Goal: Task Accomplishment & Management: Manage account settings

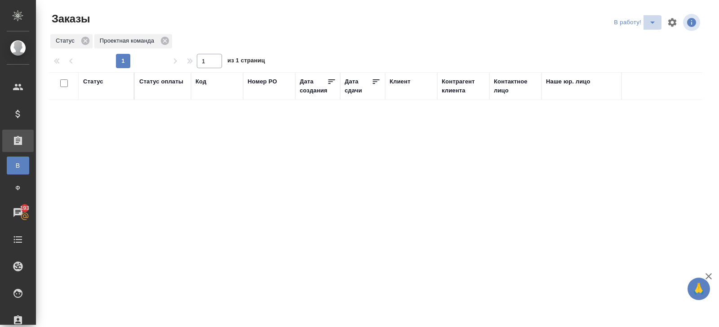
click at [650, 26] on icon "split button" at bounding box center [652, 22] width 11 height 11
click at [642, 41] on li "ПМ" at bounding box center [636, 40] width 50 height 14
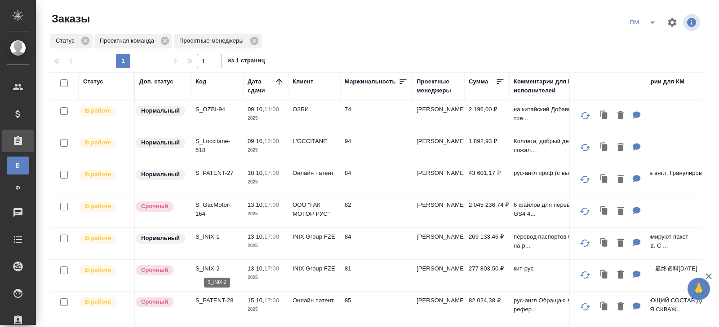
click at [208, 269] on p "S_INIX-2" at bounding box center [216, 269] width 43 height 9
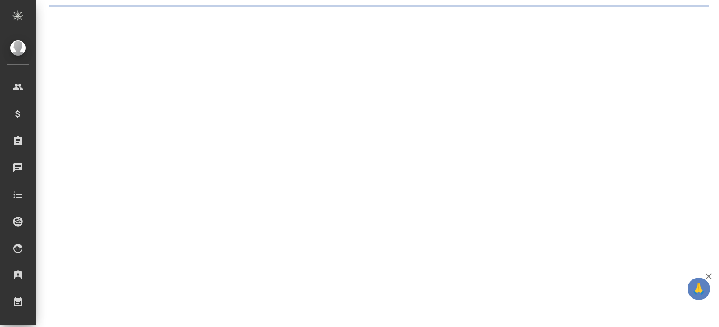
select select "RU"
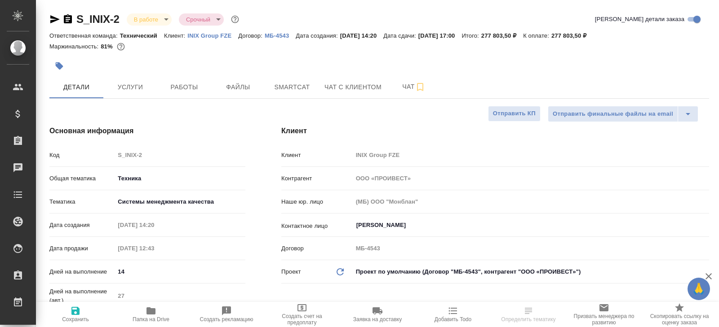
type textarea "x"
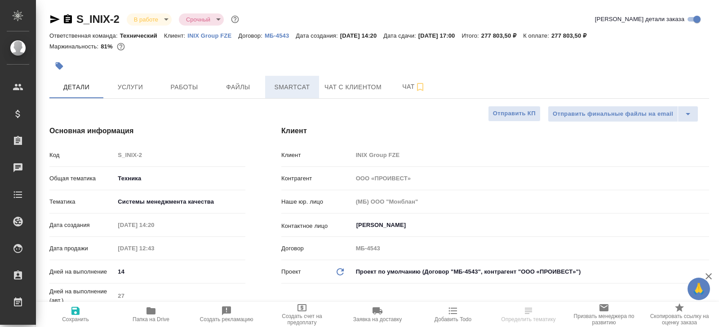
type textarea "x"
click at [280, 93] on button "Smartcat" at bounding box center [292, 87] width 54 height 22
type textarea "x"
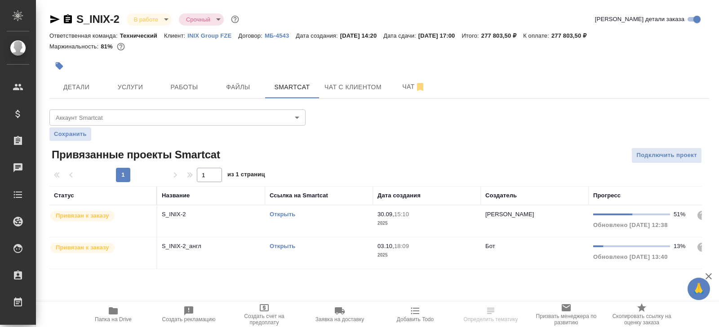
click at [280, 214] on link "Открыть" at bounding box center [283, 214] width 26 height 7
click at [276, 248] on link "Открыть" at bounding box center [283, 246] width 26 height 7
click at [193, 84] on span "Работы" at bounding box center [184, 87] width 43 height 11
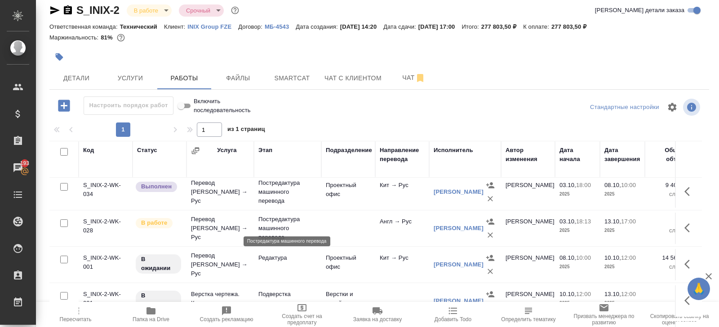
scroll to position [257, 0]
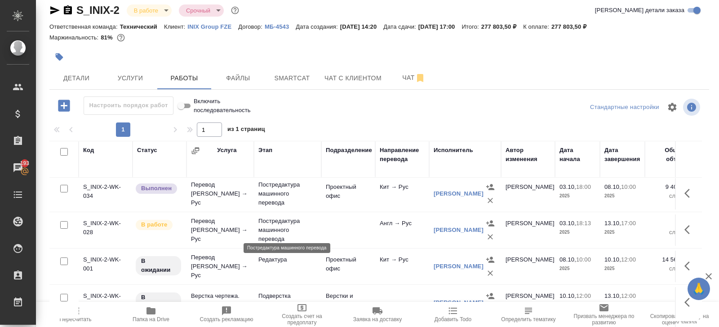
click at [292, 228] on p "Постредактура машинного перевода" at bounding box center [287, 230] width 58 height 27
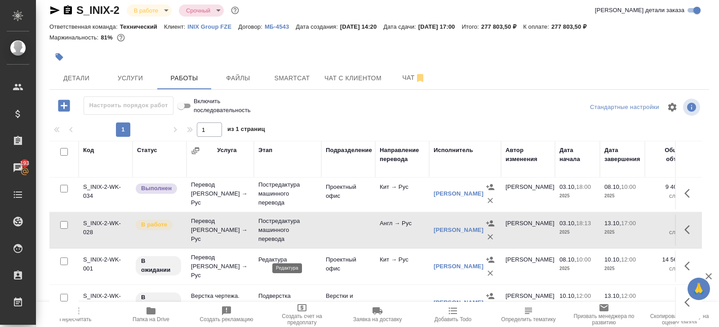
click at [299, 257] on p "Редактура" at bounding box center [287, 260] width 58 height 9
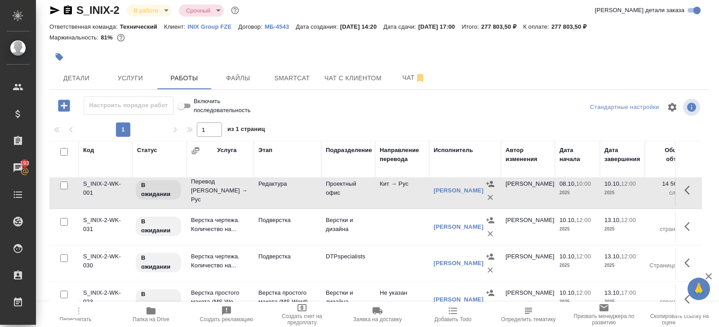
scroll to position [336, 0]
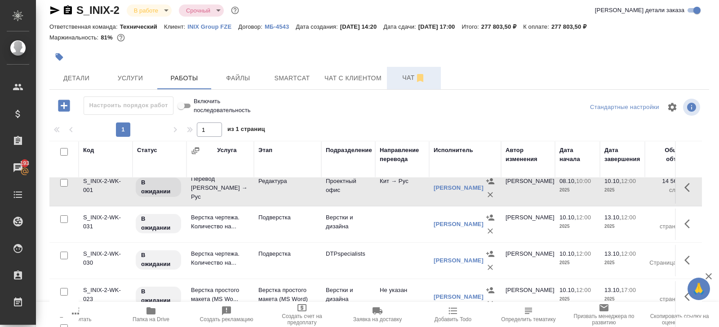
click at [403, 75] on span "Чат" at bounding box center [413, 77] width 43 height 11
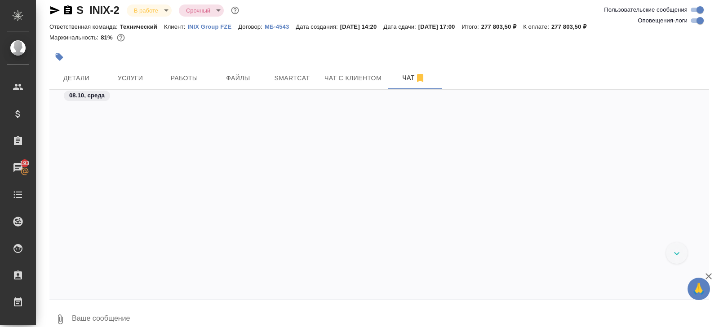
scroll to position [9125, 0]
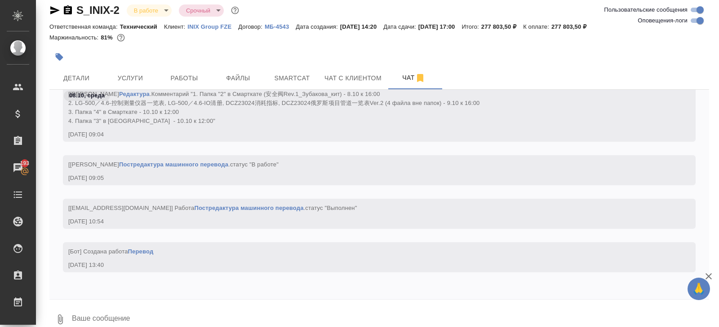
click at [696, 20] on input "Оповещения-логи" at bounding box center [700, 20] width 32 height 11
checkbox input "false"
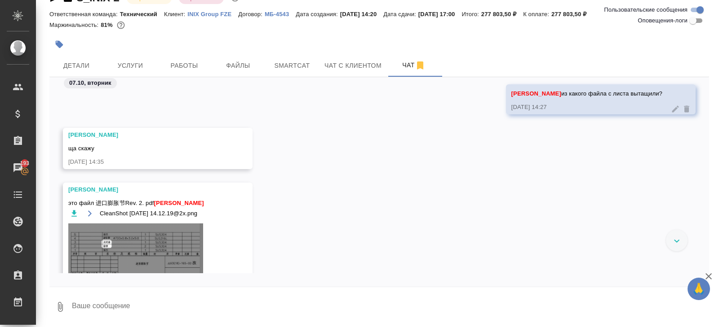
scroll to position [1040, 0]
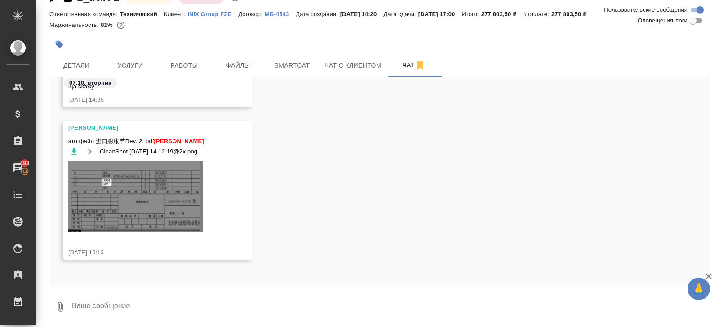
click at [135, 315] on textarea at bounding box center [390, 307] width 638 height 31
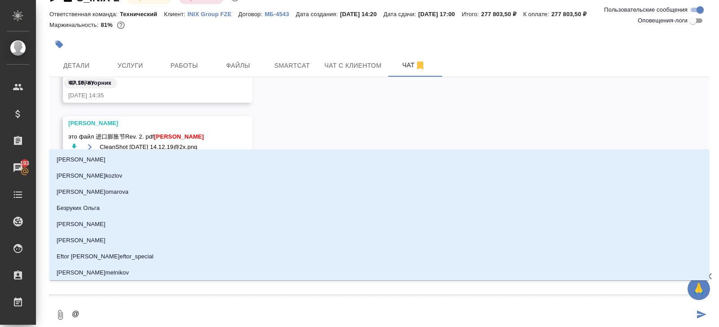
type textarea "@з"
type input "з"
type textarea "@за"
type input "за"
type textarea "@заб"
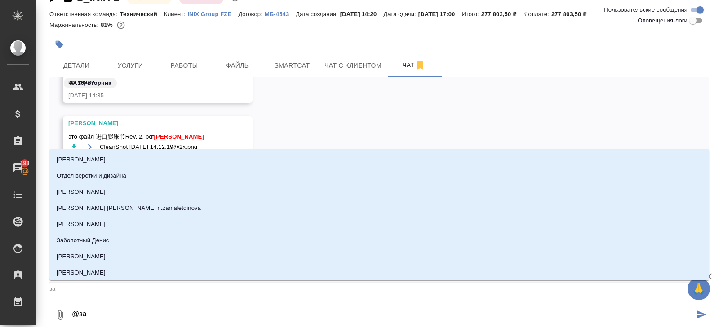
type input "заб"
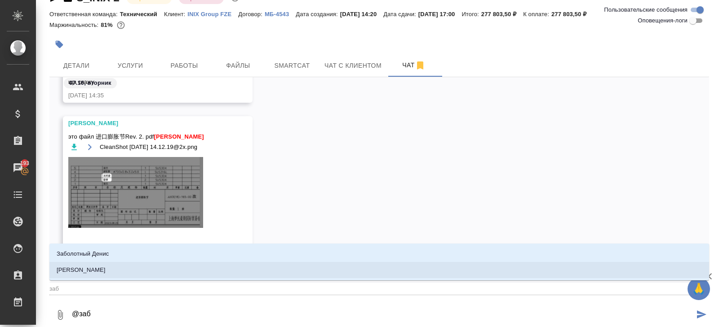
click at [106, 271] on p "Заборова Александра" at bounding box center [81, 270] width 49 height 9
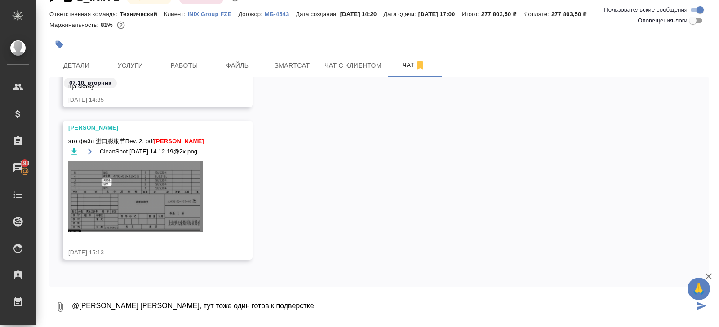
paste textarea "https://drive.awatera.com/s/7EfxcSjo98ijRWE"
type textarea "@Заборова Александра Саша, тут тоже один готов к подверстке https://drive.awate…"
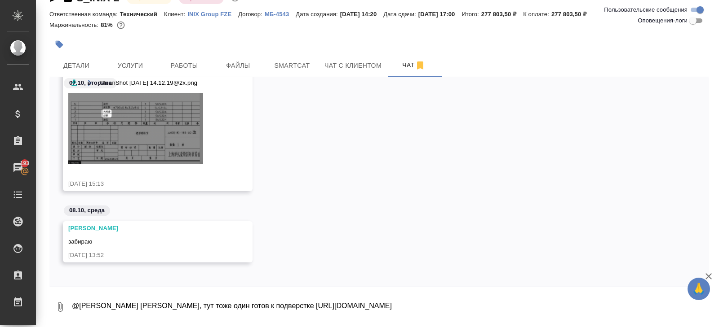
scroll to position [1111, 0]
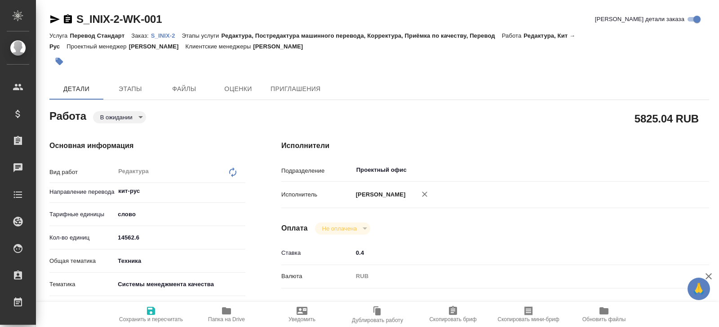
type textarea "x"
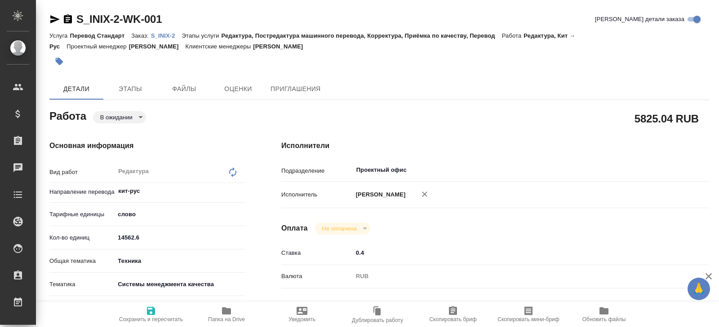
type textarea "x"
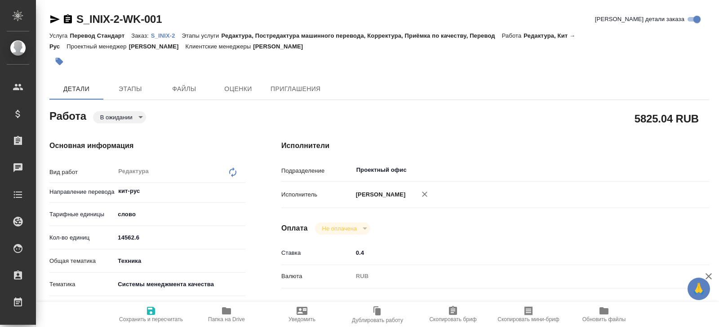
type textarea "x"
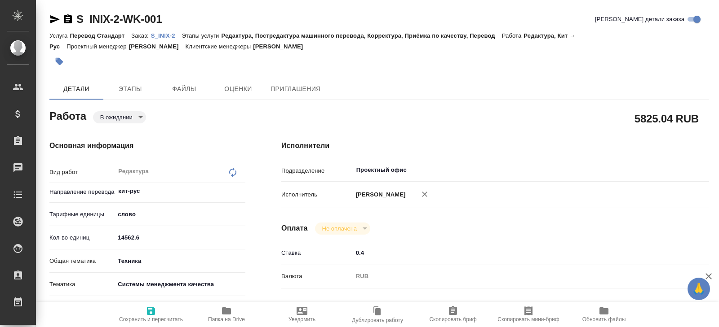
type textarea "x"
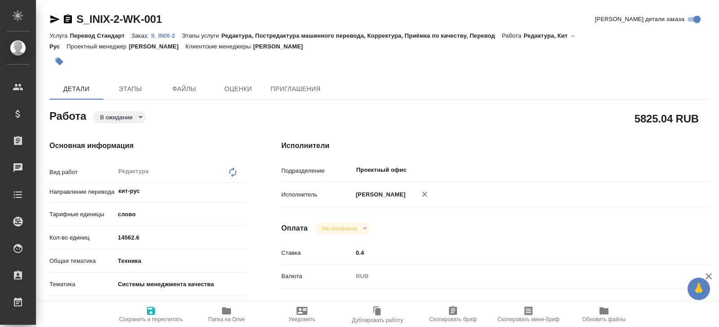
click at [222, 313] on icon "button" at bounding box center [226, 311] width 9 height 7
type textarea "x"
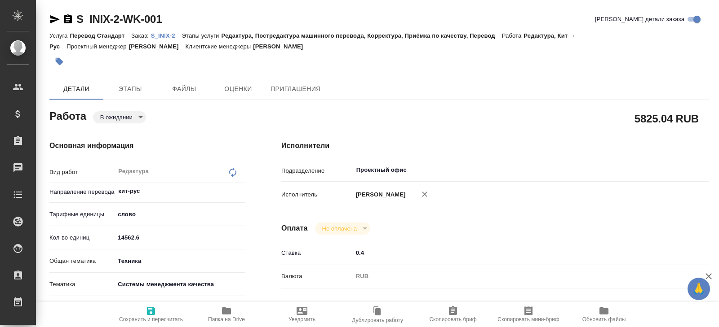
type textarea "x"
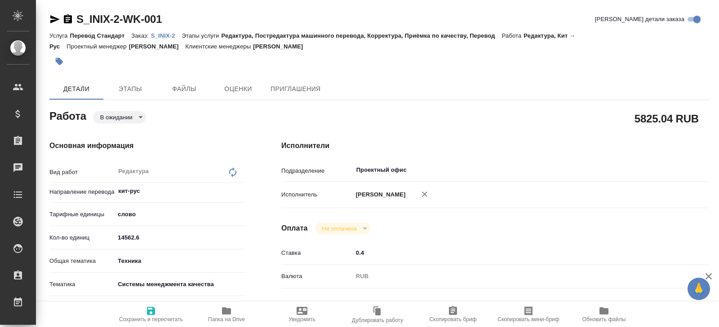
type textarea "x"
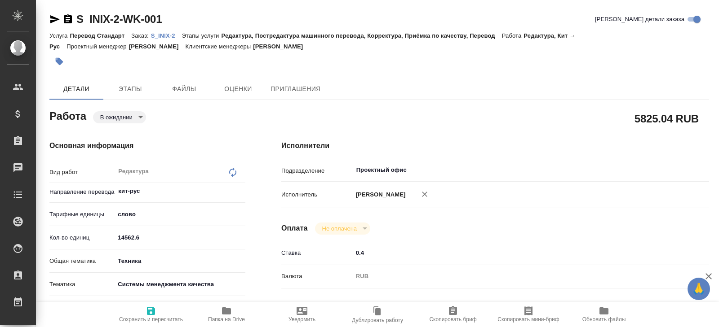
type textarea "x"
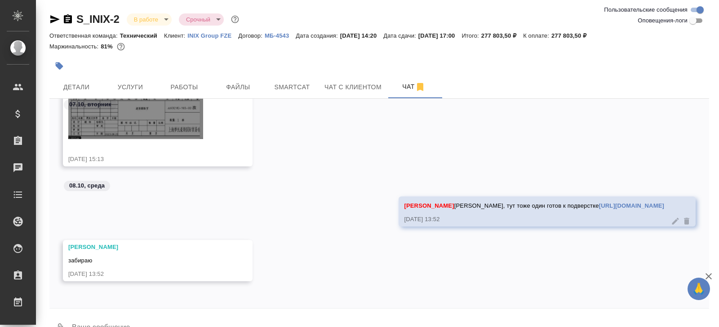
scroll to position [22, 0]
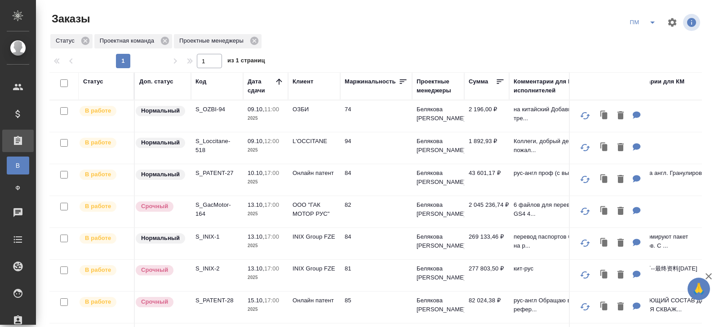
click at [202, 148] on p "S_Loccitane-518" at bounding box center [216, 146] width 43 height 18
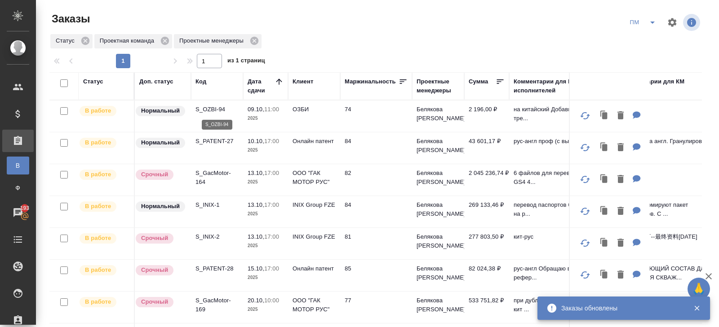
click at [208, 107] on p "S_OZBI-94" at bounding box center [216, 109] width 43 height 9
click at [651, 26] on icon "split button" at bounding box center [652, 22] width 11 height 11
click at [649, 40] on li "В работу!" at bounding box center [642, 40] width 45 height 14
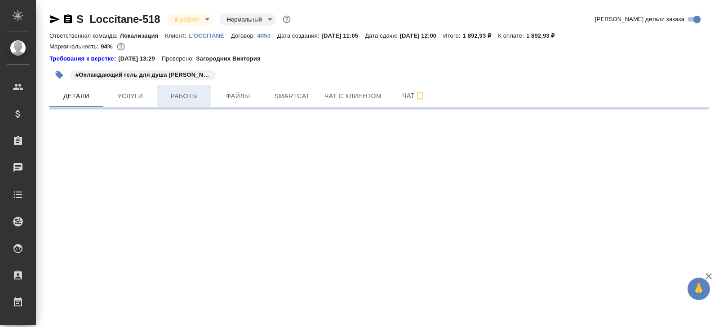
click at [179, 89] on button "Работы" at bounding box center [184, 96] width 54 height 22
select select "RU"
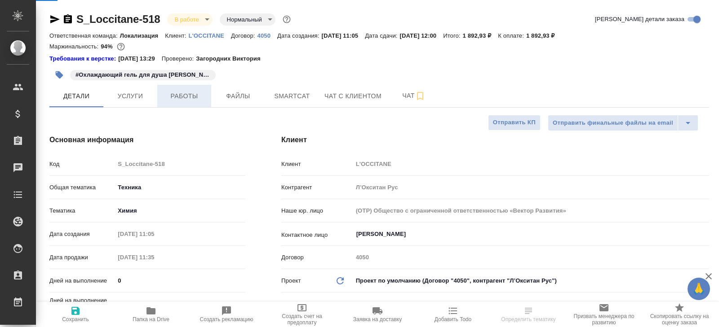
type textarea "x"
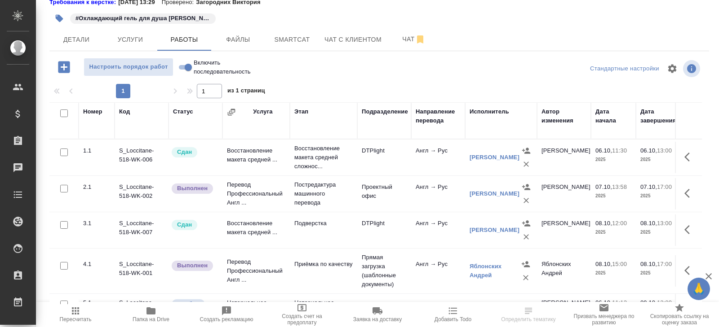
scroll to position [24, 0]
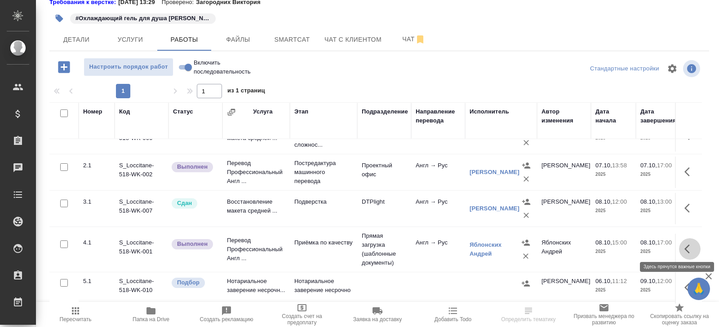
click at [685, 247] on icon "button" at bounding box center [689, 249] width 11 height 11
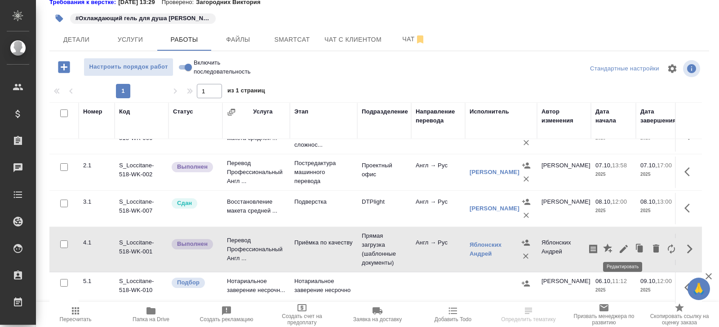
click at [624, 246] on icon "button" at bounding box center [623, 249] width 11 height 11
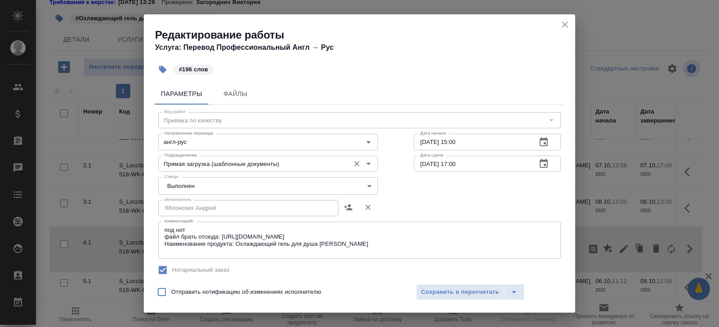
scroll to position [192, 0]
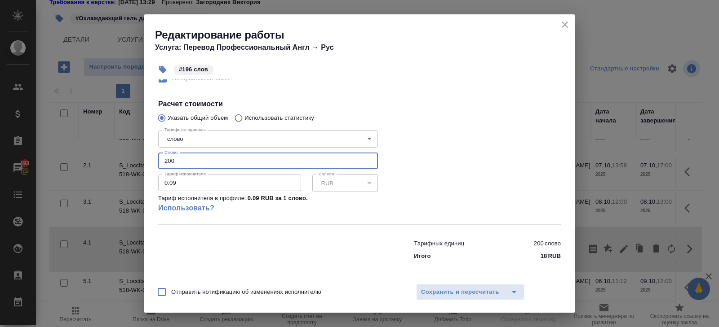
drag, startPoint x: 183, startPoint y: 165, endPoint x: 124, endPoint y: 154, distance: 59.9
click at [124, 154] on div "Редактирование работы Услуга: Перевод Профессиональный Англ → Рус #196 слов Пар…" at bounding box center [359, 163] width 719 height 327
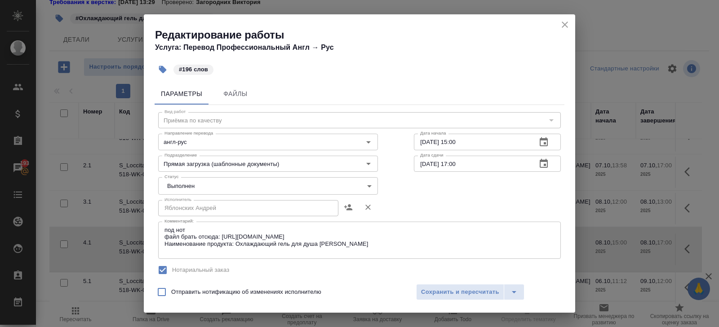
type input "196"
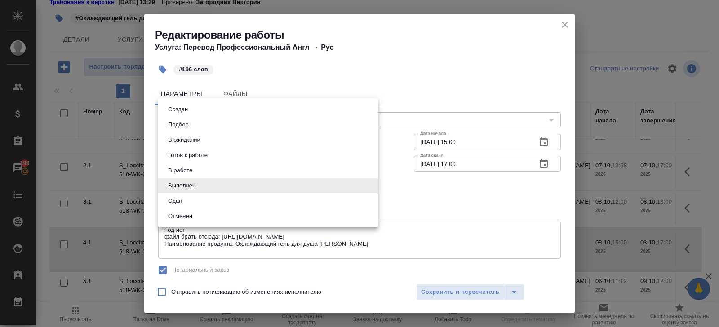
click at [183, 186] on body "🙏 .cls-1 fill:#fff; AWATERA Belyakova Yulia Клиенты Спецификации Заказы 193 Чат…" at bounding box center [359, 163] width 719 height 327
click at [183, 198] on button "Сдан" at bounding box center [174, 201] width 19 height 10
type input "closed"
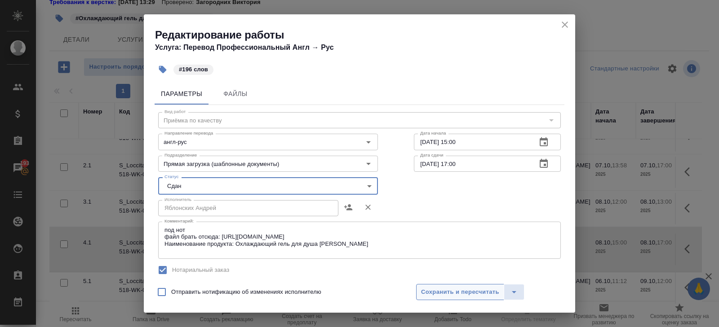
click at [448, 290] on span "Сохранить и пересчитать" at bounding box center [460, 292] width 78 height 10
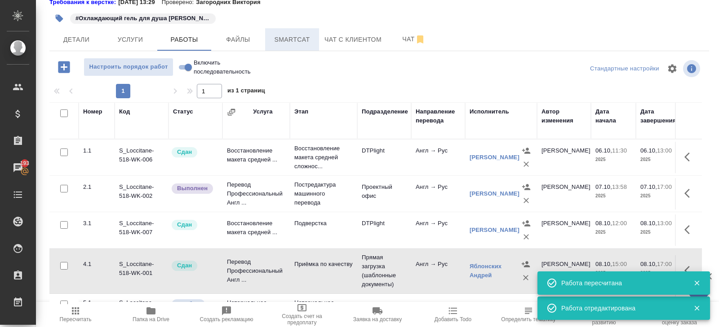
click at [299, 44] on span "Smartcat" at bounding box center [291, 39] width 43 height 11
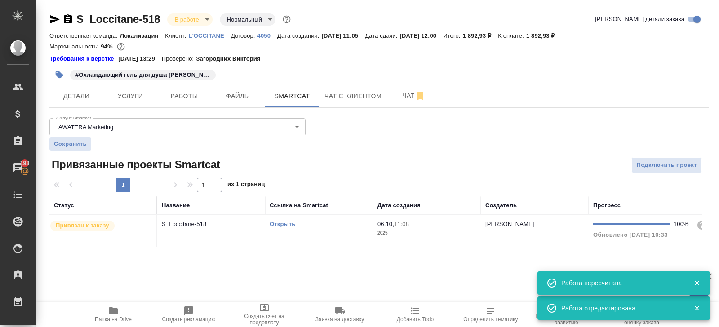
click at [343, 232] on td "Открыть" at bounding box center [319, 231] width 108 height 31
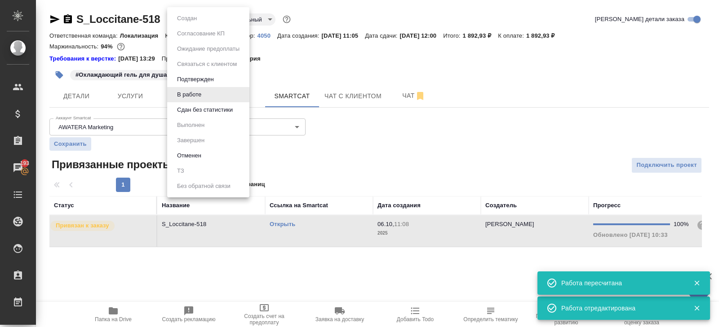
click at [191, 18] on body "🙏 .cls-1 fill:#fff; AWATERA Belyakova Yulia Клиенты Спецификации Заказы 193 Чат…" at bounding box center [359, 163] width 719 height 327
click at [192, 109] on button "Сдан без статистики" at bounding box center [204, 110] width 61 height 10
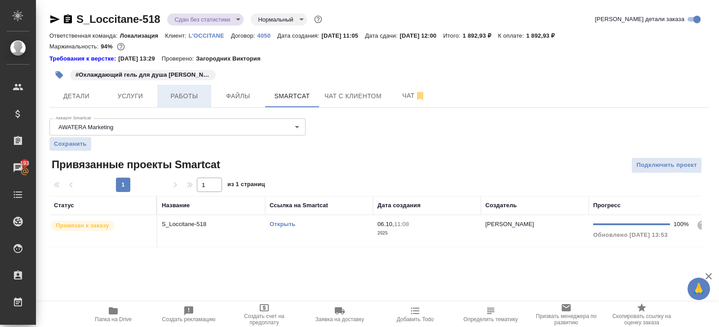
click at [195, 97] on span "Работы" at bounding box center [184, 96] width 43 height 11
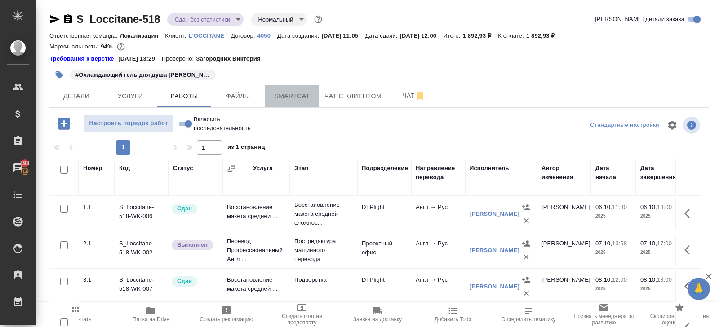
click at [293, 92] on span "Smartcat" at bounding box center [291, 96] width 43 height 11
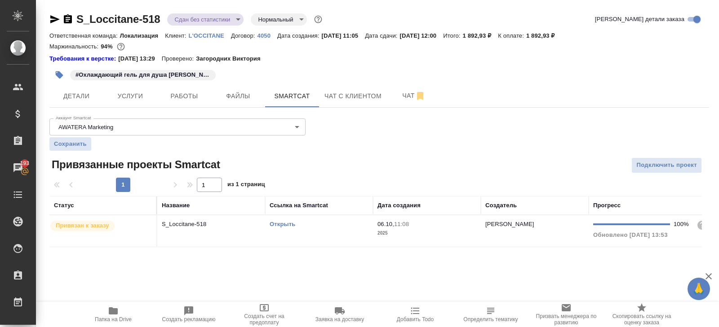
click at [322, 227] on div "Открыть" at bounding box center [319, 224] width 99 height 9
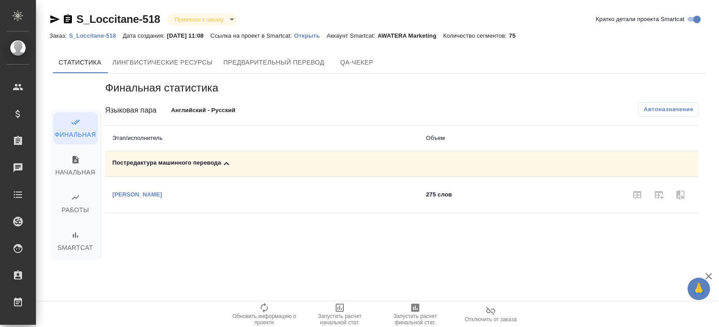
click at [652, 114] on button "Автоназначение" at bounding box center [668, 109] width 60 height 14
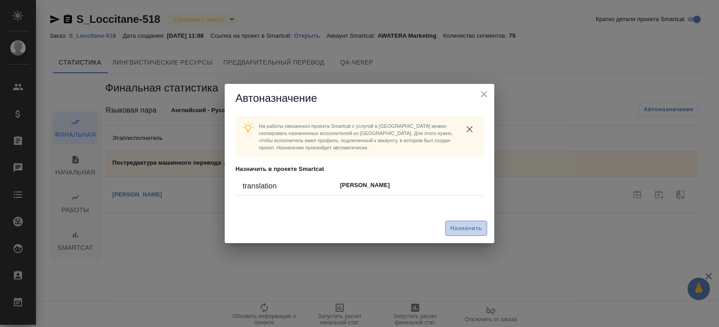
click at [475, 228] on span "Назначить" at bounding box center [466, 229] width 32 height 10
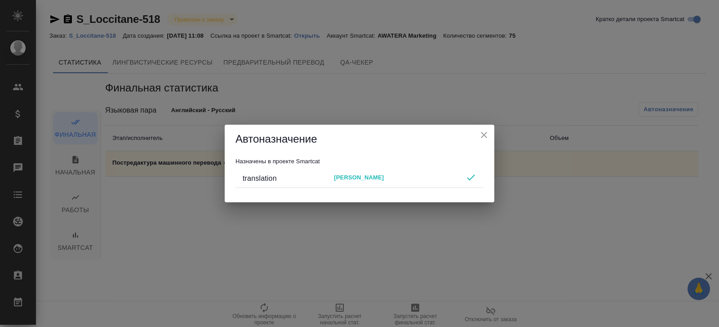
click at [429, 281] on div "Автоназначение Назначены в проекте Smartcat translation Пирогов Дмитрий" at bounding box center [359, 163] width 719 height 327
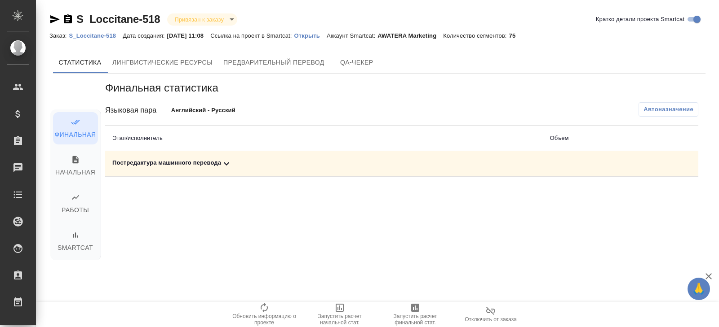
click at [423, 317] on span "Запустить расчет финальной стат." at bounding box center [415, 320] width 65 height 13
click at [218, 161] on div "Постредактура машинного перевода" at bounding box center [323, 164] width 423 height 11
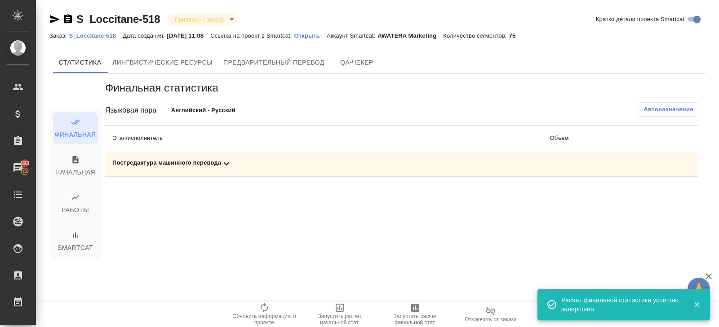
click at [229, 161] on icon at bounding box center [226, 164] width 11 height 11
click at [662, 197] on icon "button" at bounding box center [659, 195] width 9 height 8
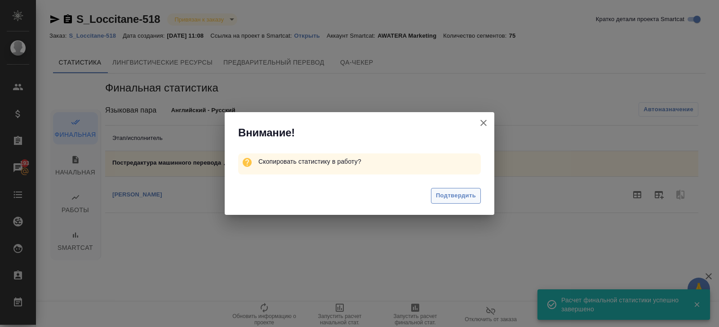
click at [475, 195] on span "Подтвердить" at bounding box center [456, 196] width 40 height 10
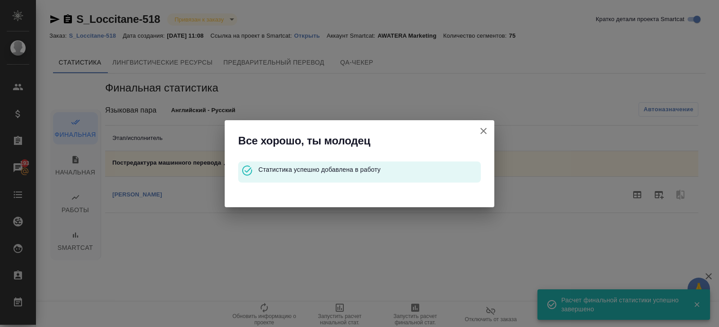
click at [483, 128] on icon "button" at bounding box center [483, 131] width 11 height 11
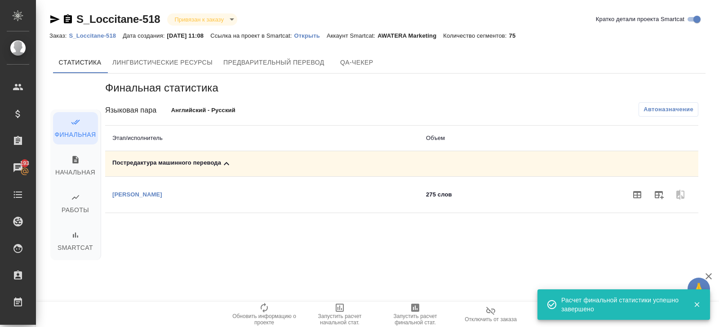
click at [90, 36] on p "S_Loccitane-518" at bounding box center [96, 35] width 54 height 7
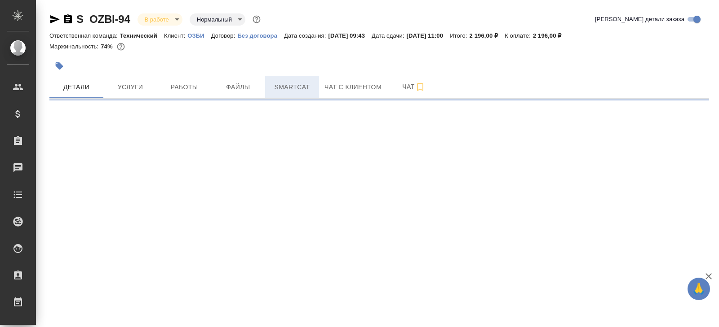
click at [293, 82] on span "Smartcat" at bounding box center [291, 87] width 43 height 11
select select "RU"
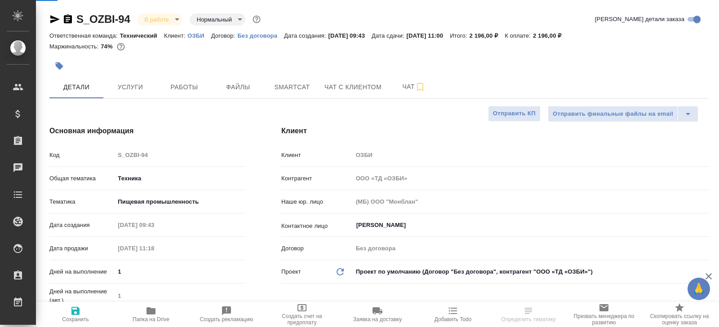
type textarea "x"
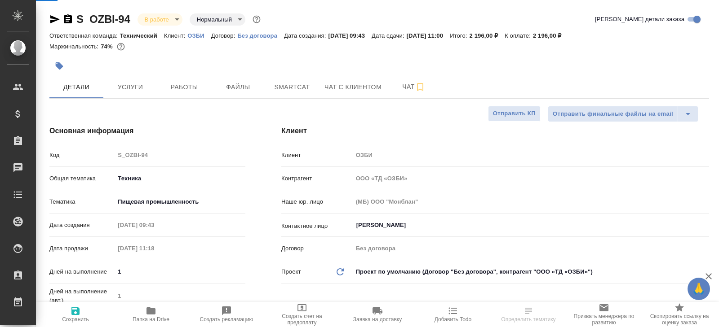
type textarea "x"
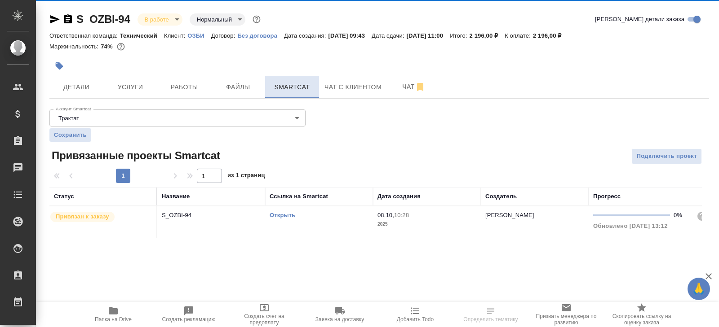
click at [302, 91] on span "Smartcat" at bounding box center [291, 87] width 43 height 11
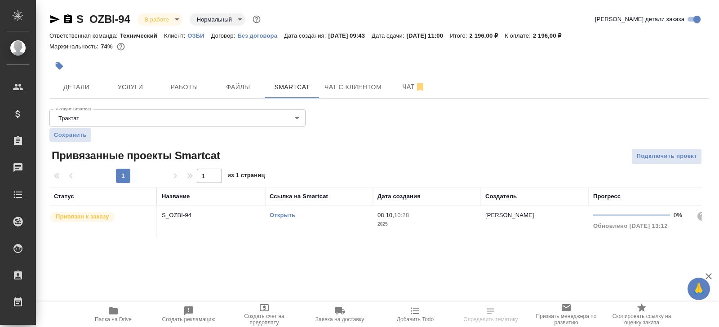
click at [281, 214] on link "Открыть" at bounding box center [283, 215] width 26 height 7
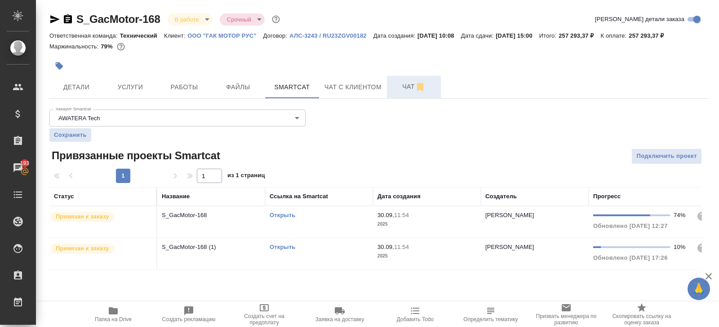
click at [419, 90] on icon "button" at bounding box center [420, 87] width 6 height 8
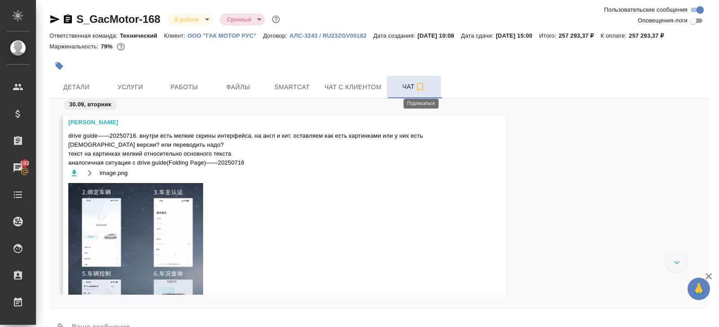
scroll to position [5856, 0]
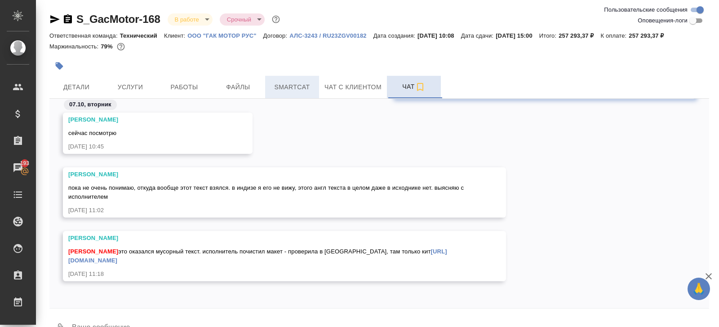
click at [280, 84] on span "Smartcat" at bounding box center [291, 87] width 43 height 11
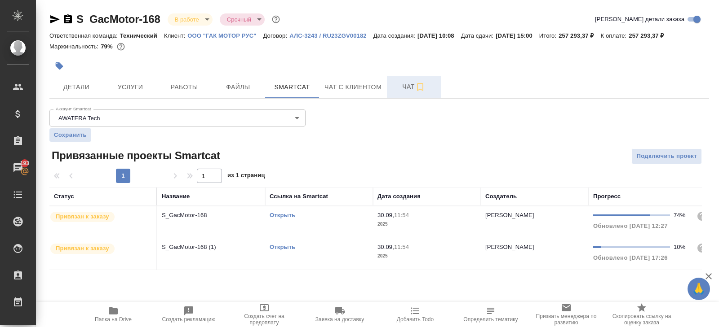
click at [283, 217] on link "Открыть" at bounding box center [283, 215] width 26 height 7
click at [173, 73] on div at bounding box center [269, 66] width 440 height 20
click at [179, 83] on span "Работы" at bounding box center [184, 87] width 43 height 11
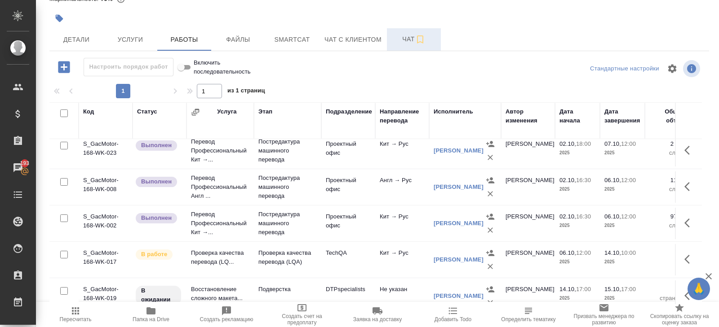
scroll to position [188, 0]
click at [691, 255] on icon "button" at bounding box center [689, 260] width 11 height 11
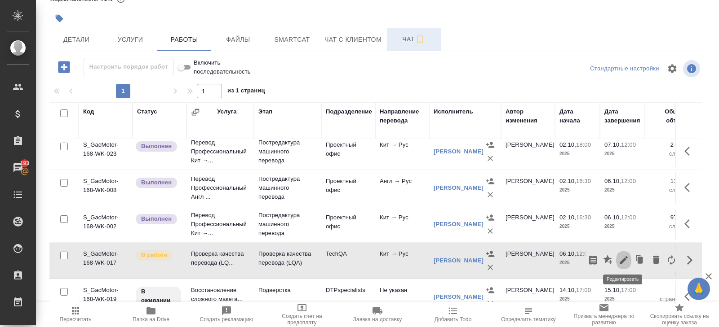
click at [626, 259] on icon "button" at bounding box center [623, 260] width 11 height 11
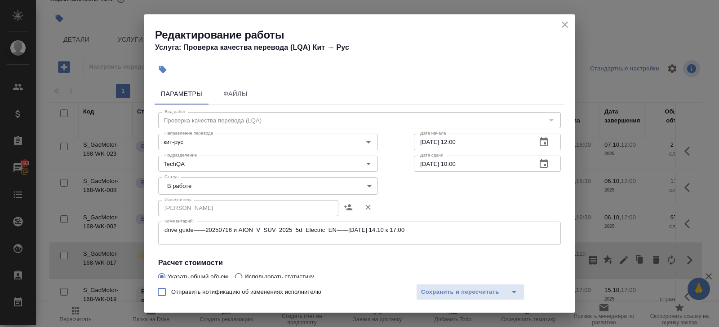
click at [565, 23] on icon "close" at bounding box center [564, 24] width 11 height 11
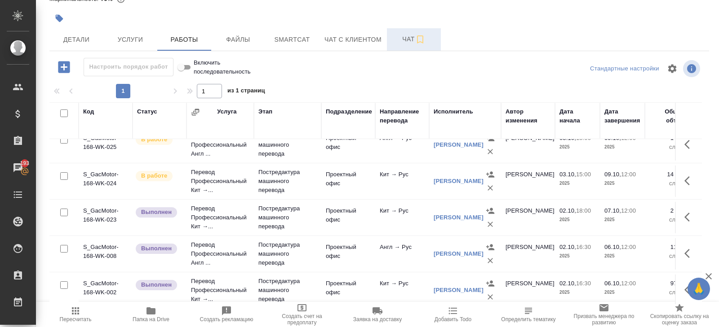
scroll to position [122, 0]
click at [686, 178] on icon "button" at bounding box center [686, 180] width 5 height 9
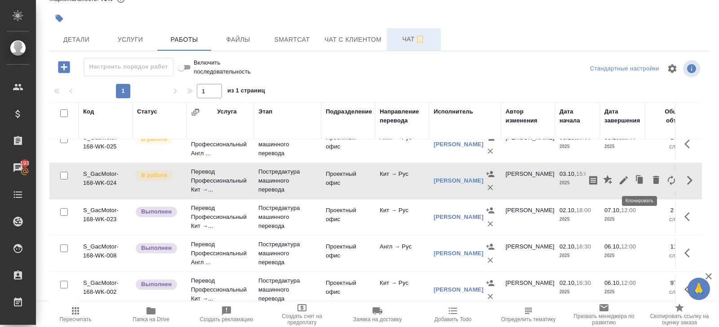
click at [641, 178] on icon "button" at bounding box center [639, 180] width 5 height 7
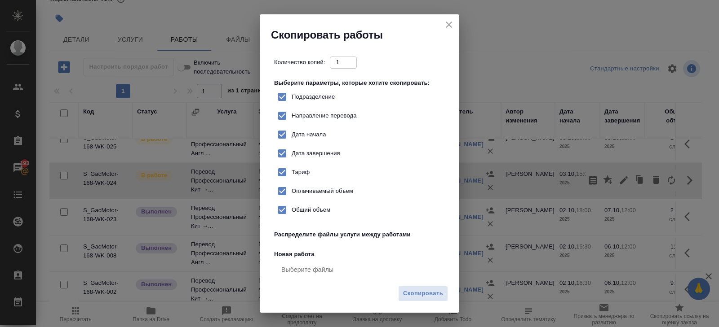
checkbox input "true"
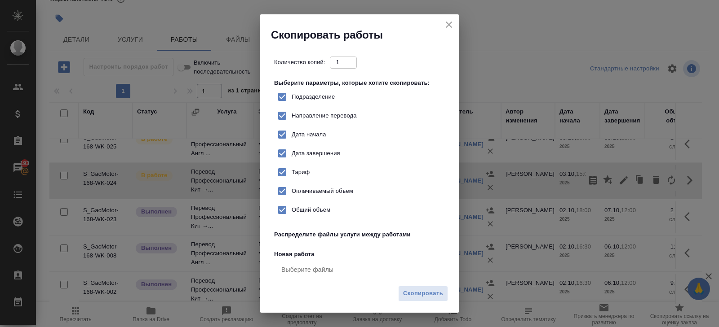
checkbox input "true"
click at [443, 292] on button "Скопировать" at bounding box center [423, 294] width 50 height 16
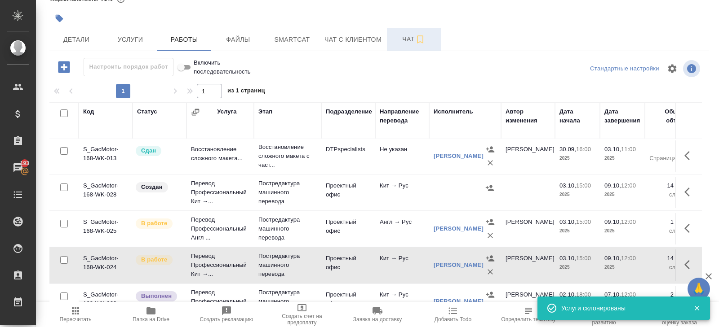
scroll to position [75, 0]
click at [683, 190] on button "button" at bounding box center [690, 192] width 22 height 22
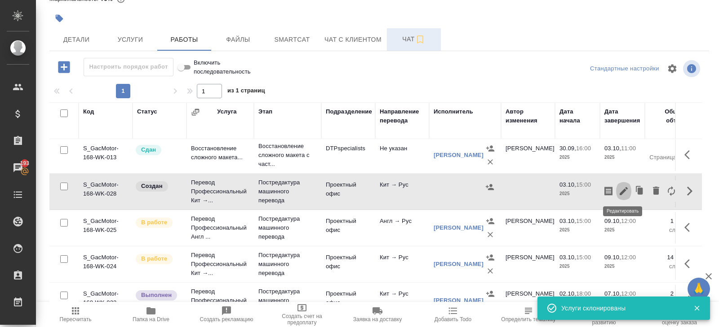
click at [627, 195] on icon "button" at bounding box center [623, 191] width 11 height 11
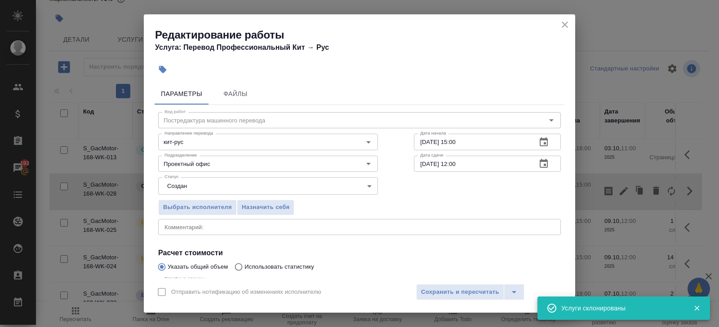
click at [193, 221] on div "x Комментарий:" at bounding box center [359, 227] width 402 height 16
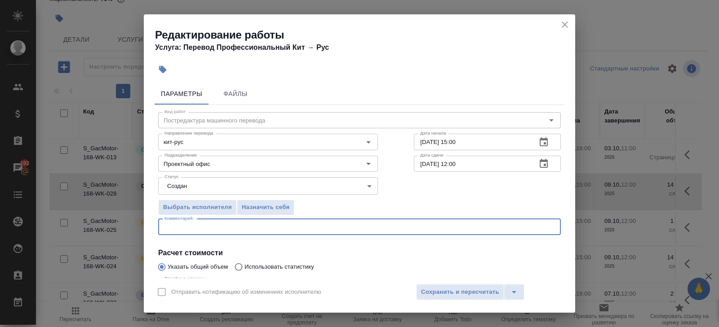
paste textarea "drive guide——20250716_Труфанов_без мусора"
type textarea "drive guide——20250716_Труфанов_без мусора"
click at [188, 186] on body "🙏 .cls-1 fill:#fff; AWATERA Belyakova Yulia Клиенты Спецификации Заказы 193 Чат…" at bounding box center [359, 163] width 719 height 327
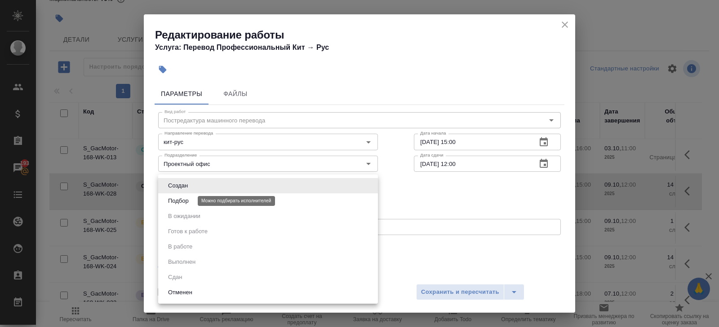
click at [186, 196] on button "Подбор" at bounding box center [178, 201] width 26 height 10
type input "recruiting"
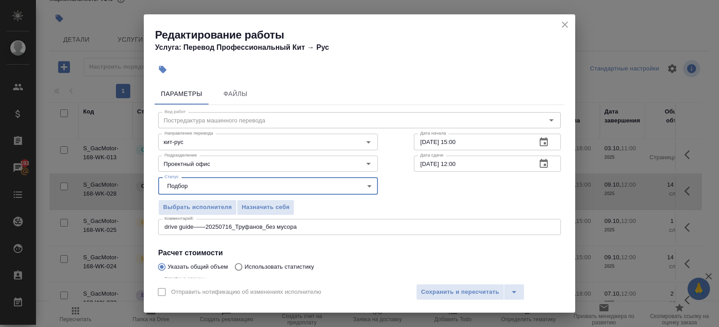
click at [548, 168] on icon "button" at bounding box center [543, 164] width 11 height 11
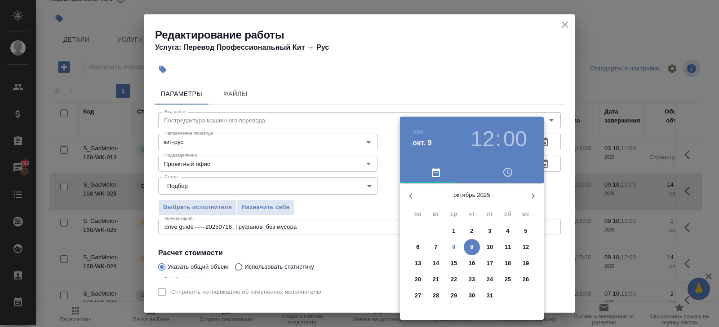
click at [374, 235] on div at bounding box center [359, 163] width 719 height 327
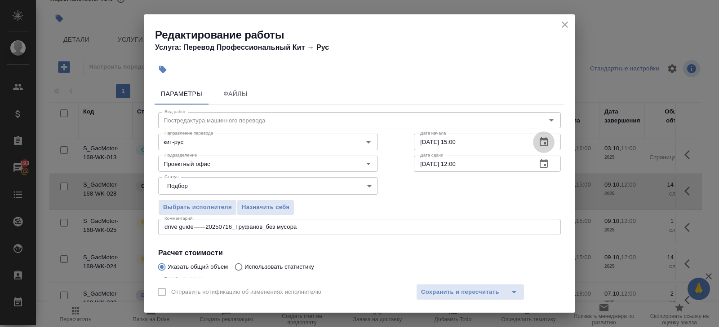
click at [548, 141] on icon "button" at bounding box center [543, 142] width 11 height 11
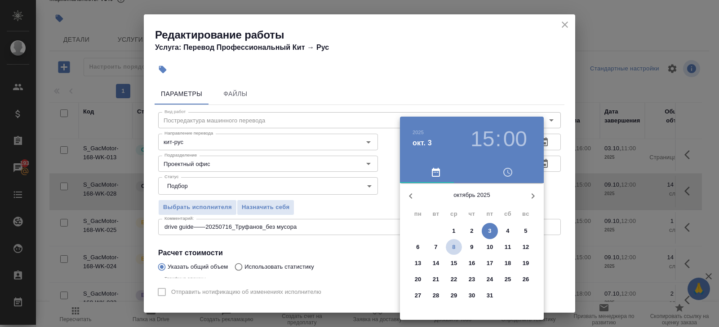
click at [453, 248] on p "8" at bounding box center [453, 247] width 3 height 9
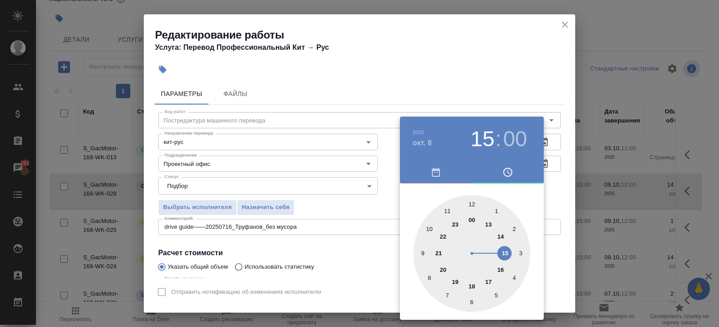
type input "08.10.2025 14:00"
click at [499, 234] on div at bounding box center [471, 253] width 117 height 117
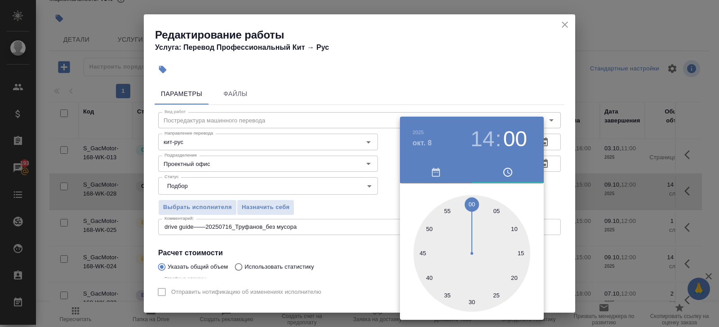
click at [312, 221] on div at bounding box center [359, 163] width 719 height 327
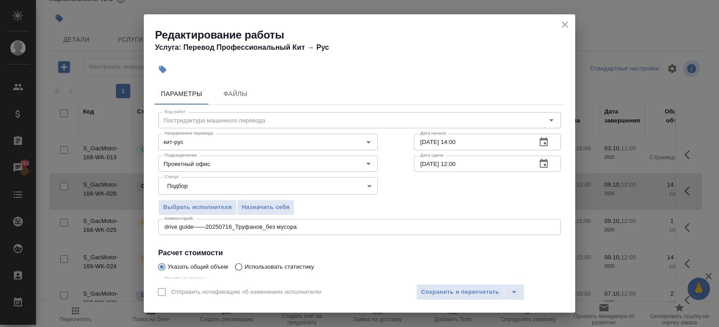
scroll to position [95, 0]
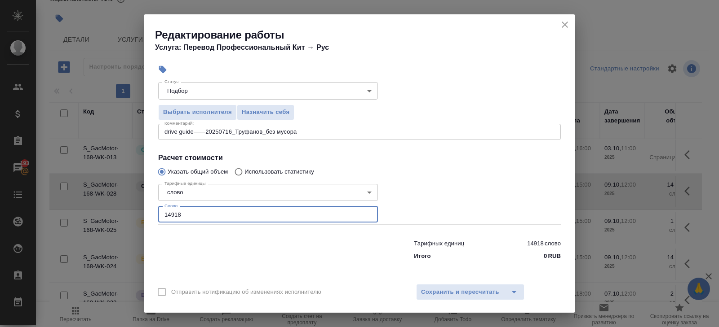
drag, startPoint x: 187, startPoint y: 213, endPoint x: 112, endPoint y: 207, distance: 75.7
click at [112, 207] on div "Редактирование работы Услуга: Перевод Профессиональный Кит → Рус Параметры Файл…" at bounding box center [359, 163] width 719 height 327
type input "100"
click at [433, 290] on span "Сохранить и пересчитать" at bounding box center [460, 292] width 78 height 10
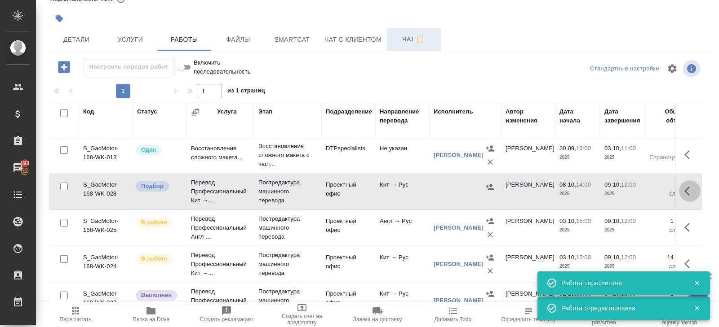
click at [686, 193] on icon "button" at bounding box center [689, 191] width 11 height 11
click at [608, 190] on icon "button" at bounding box center [608, 191] width 11 height 11
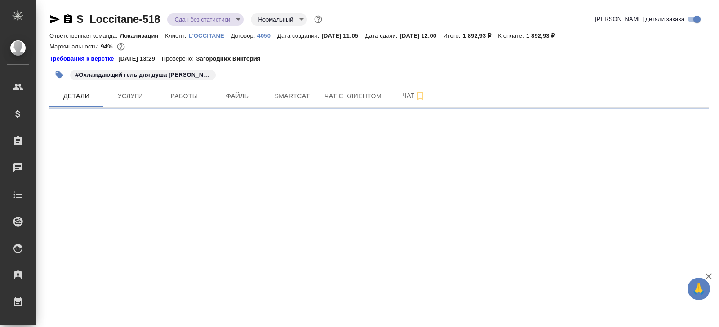
select select "RU"
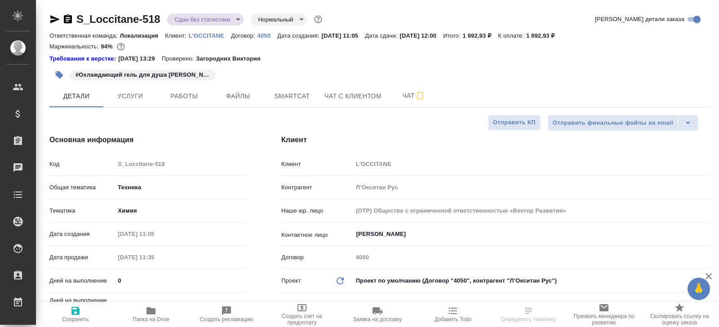
type textarea "x"
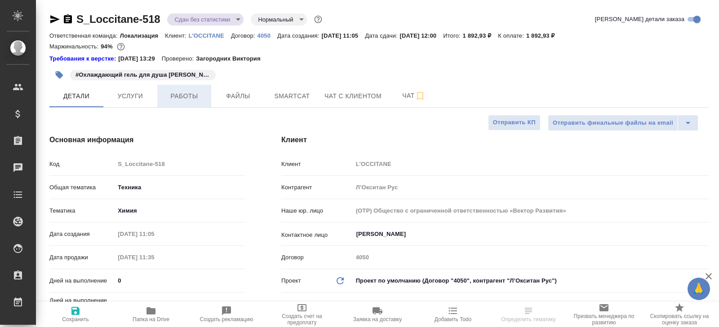
type textarea "x"
click at [186, 92] on span "Работы" at bounding box center [184, 96] width 43 height 11
type textarea "x"
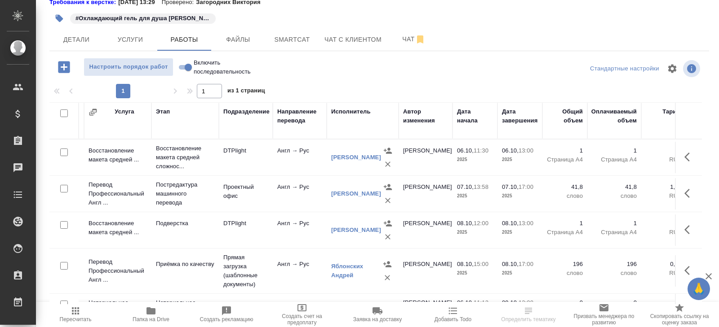
scroll to position [0, 145]
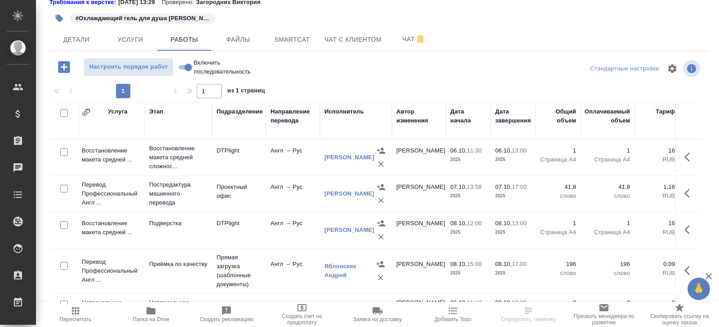
click at [80, 312] on icon "button" at bounding box center [75, 311] width 11 height 11
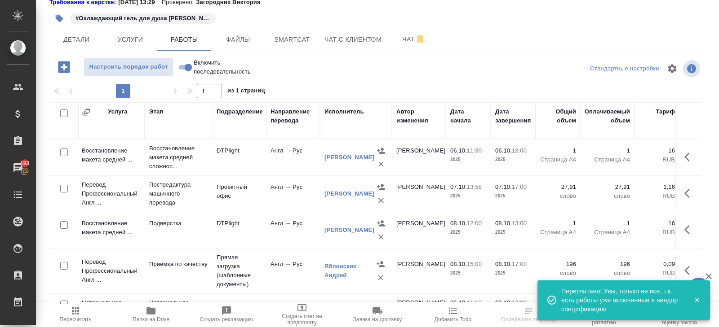
click at [683, 192] on button "button" at bounding box center [690, 194] width 22 height 22
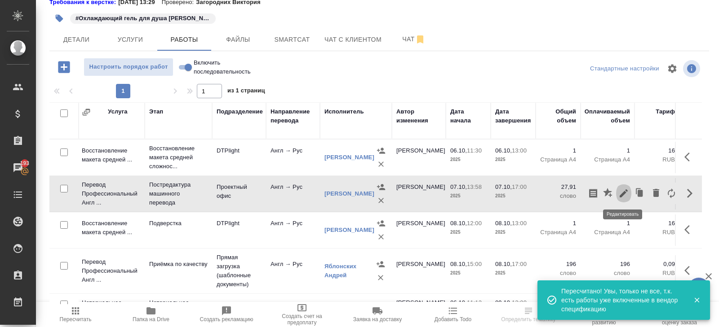
click at [625, 190] on icon "button" at bounding box center [623, 193] width 11 height 11
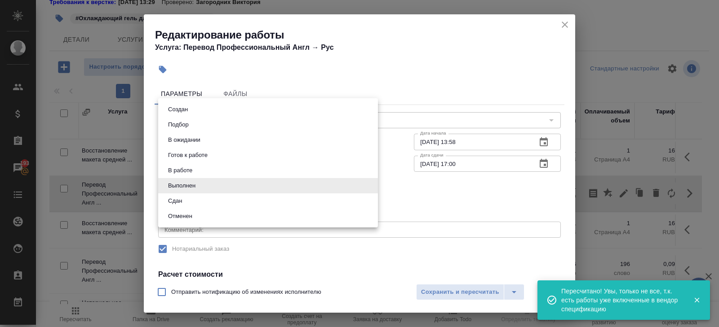
click at [199, 182] on body "🙏 .cls-1 fill:#fff; AWATERA Belyakova Yulia Клиенты Спецификации Заказы 193 Чат…" at bounding box center [359, 163] width 719 height 327
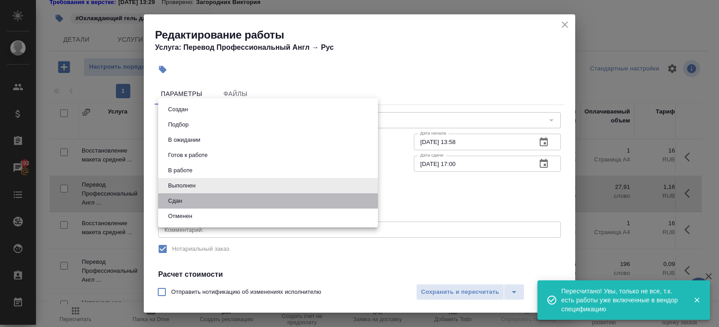
click at [189, 206] on li "Сдан" at bounding box center [268, 201] width 220 height 15
type input "closed"
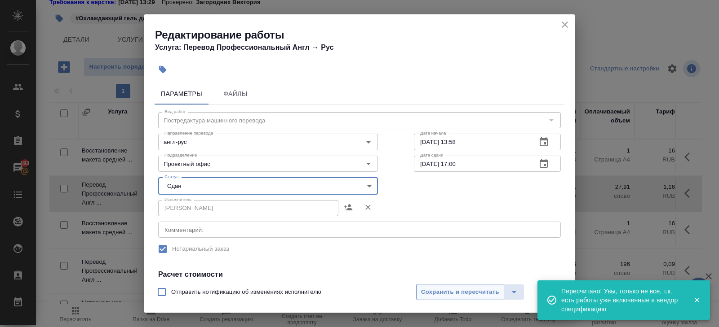
click at [460, 291] on span "Сохранить и пересчитать" at bounding box center [460, 292] width 78 height 10
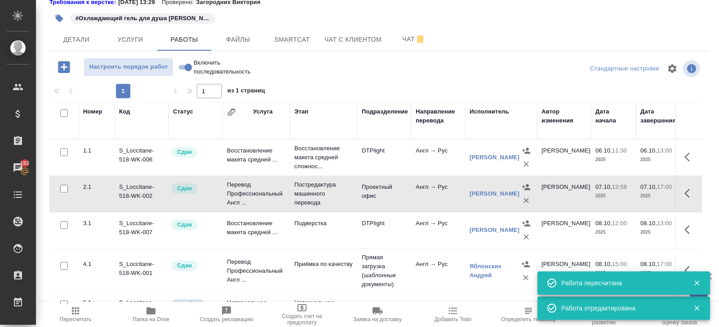
scroll to position [0, 0]
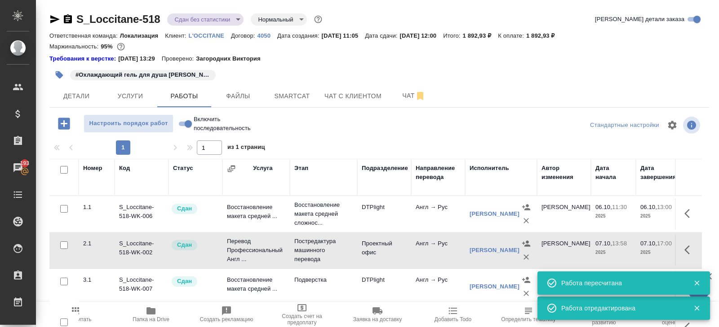
click at [179, 11] on div "S_Loccitane-518 Сдан без статистики distributed Нормальный normal Кратко детали…" at bounding box center [378, 192] width 669 height 384
click at [179, 14] on body "🙏 .cls-1 fill:#fff; AWATERA Belyakova Yulia Клиенты Спецификации Заказы 193 Чат…" at bounding box center [359, 163] width 719 height 327
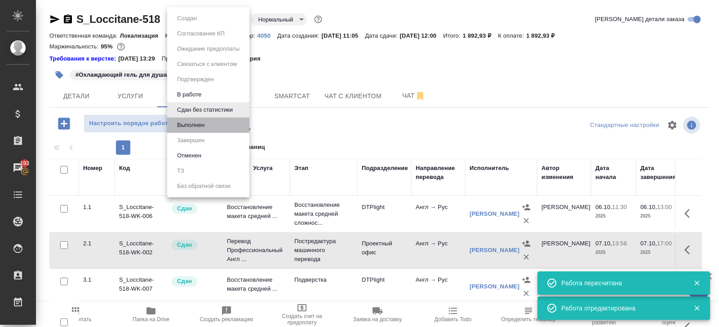
click at [182, 131] on li "Выполнен" at bounding box center [208, 125] width 82 height 15
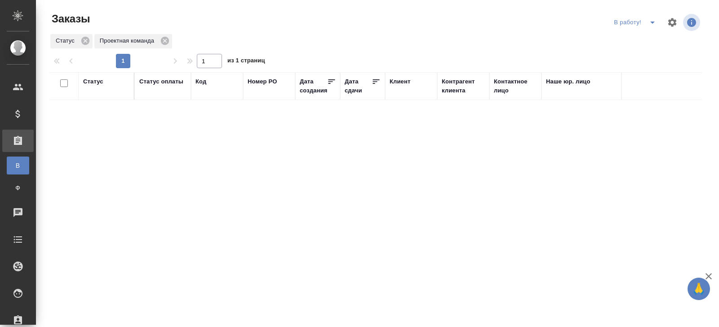
click at [647, 25] on icon "split button" at bounding box center [652, 22] width 11 height 11
click at [645, 44] on li "ПМ" at bounding box center [636, 40] width 50 height 14
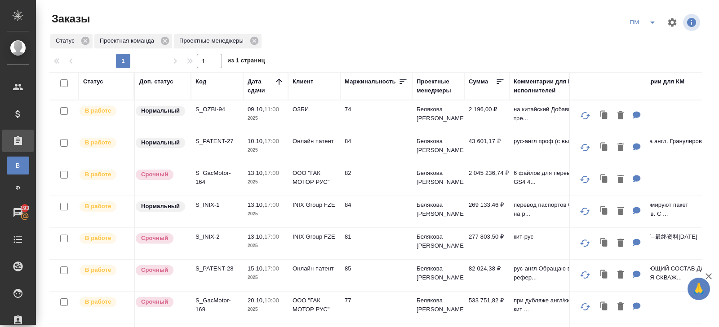
click at [647, 25] on icon "split button" at bounding box center [652, 22] width 11 height 11
click at [647, 39] on li "В работу!" at bounding box center [642, 40] width 45 height 14
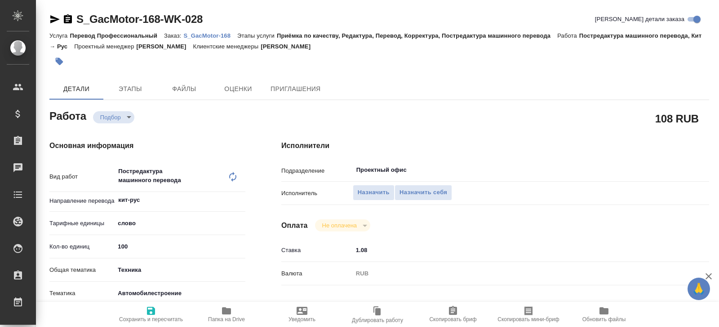
type textarea "x"
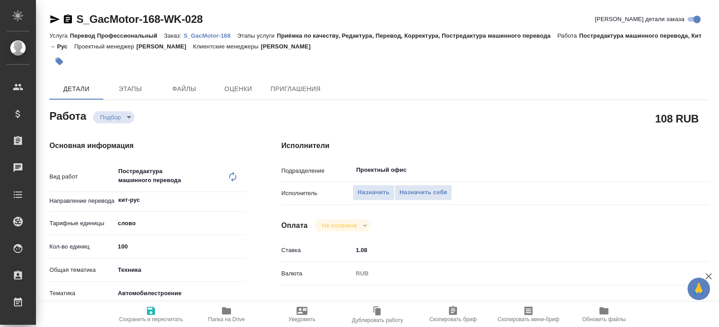
type textarea "x"
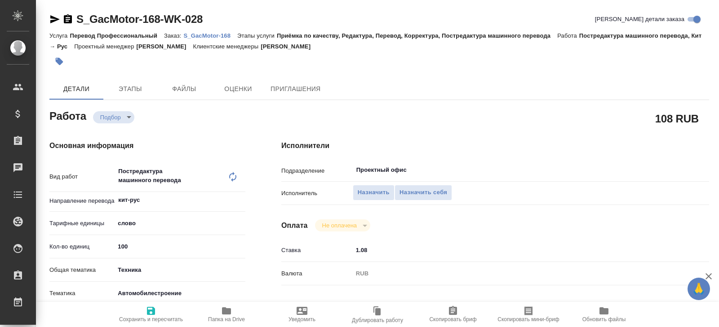
type textarea "x"
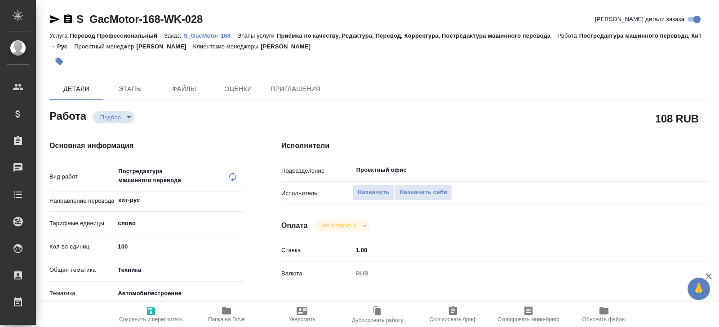
type textarea "x"
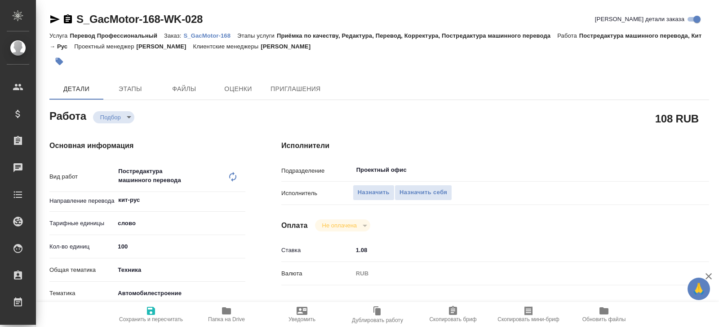
click at [207, 37] on p "S_GacMotor-168" at bounding box center [211, 35] width 54 height 7
type textarea "x"
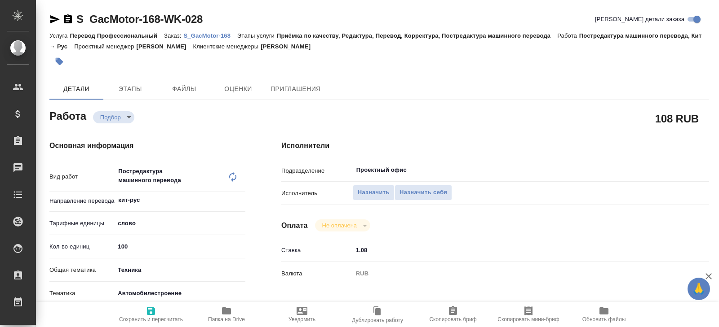
type textarea "x"
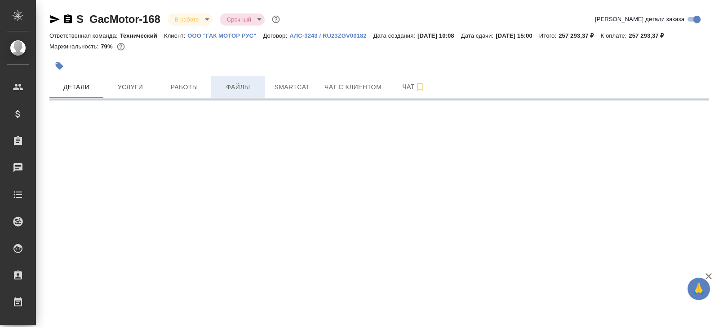
select select "RU"
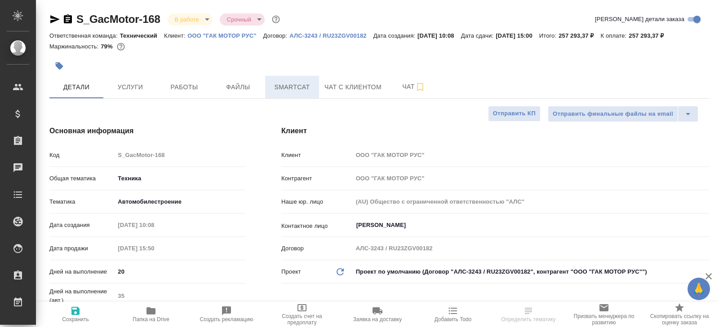
type textarea "x"
click at [287, 94] on button "Smartcat" at bounding box center [292, 87] width 54 height 22
type input "[PERSON_NAME]"
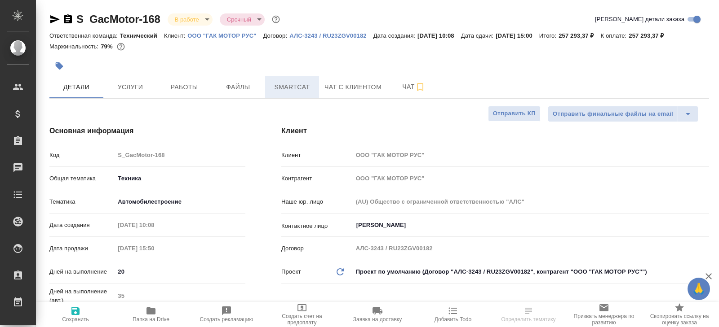
type input "Сеитов Павел"
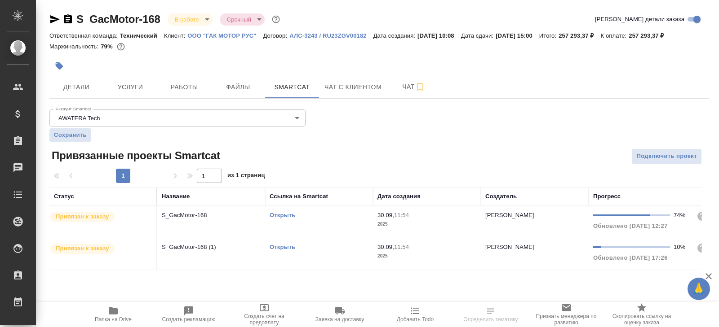
click at [282, 215] on link "Открыть" at bounding box center [283, 215] width 26 height 7
click at [399, 82] on span "Чат" at bounding box center [413, 86] width 43 height 11
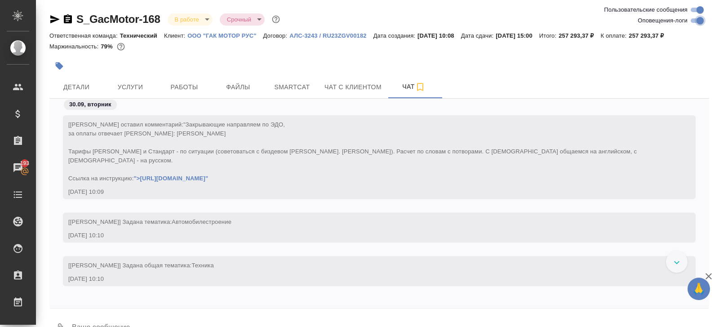
click at [704, 18] on input "Оповещения-логи" at bounding box center [700, 20] width 32 height 11
checkbox input "false"
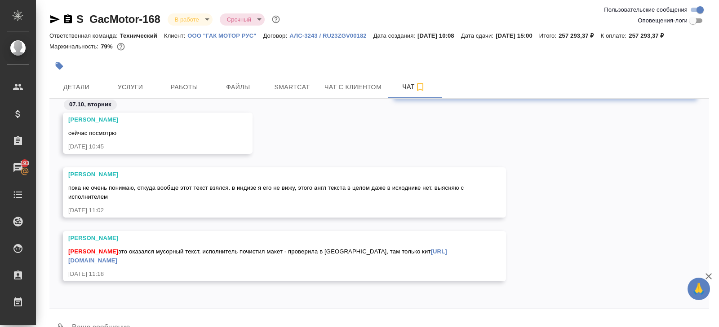
scroll to position [22, 0]
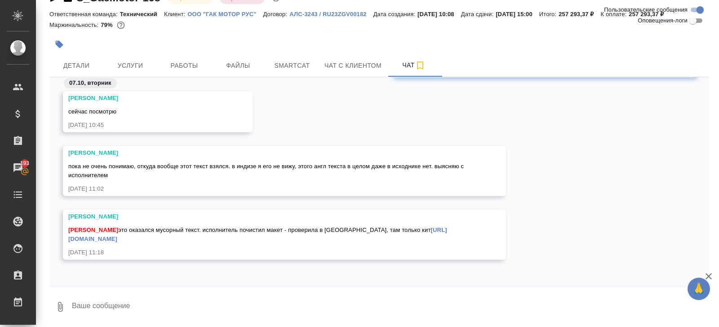
click at [128, 287] on div at bounding box center [378, 289] width 659 height 4
click at [128, 310] on textarea at bounding box center [390, 307] width 638 height 31
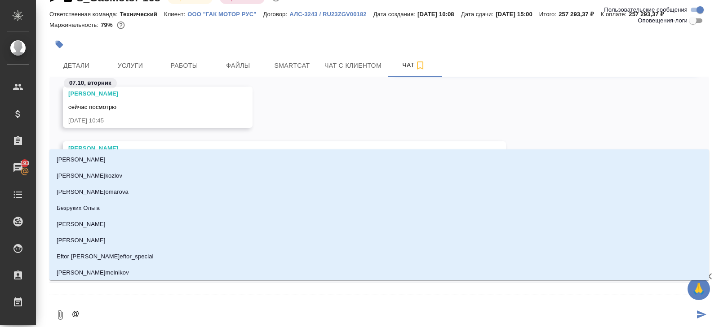
type textarea "@р"
type input "р"
type textarea "@ру"
type input "ру"
type textarea "@рум"
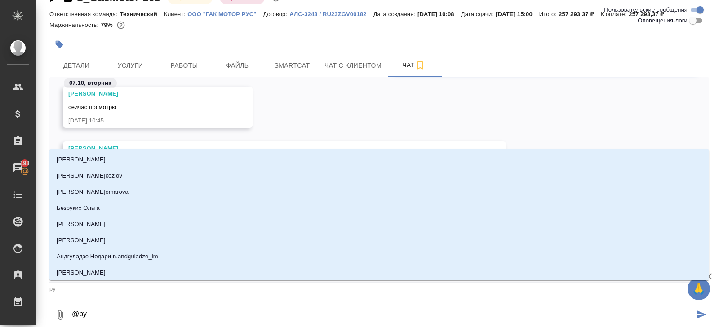
type input "рум"
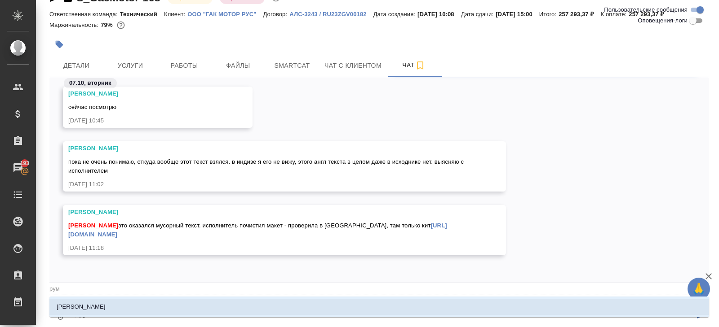
click at [115, 308] on li "Румянцева Дарья" at bounding box center [378, 307] width 659 height 16
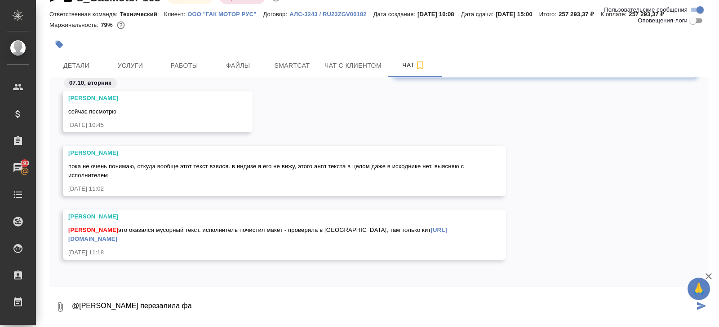
type textarea "@Румянцева Дарья перезалила фа"
click at [204, 310] on textarea "@Румянцева Дарья перезалила фа" at bounding box center [382, 307] width 623 height 31
type textarea "@Румянцева Дарья перезалила файл уже без мусора всякого, Роберт отредачит"
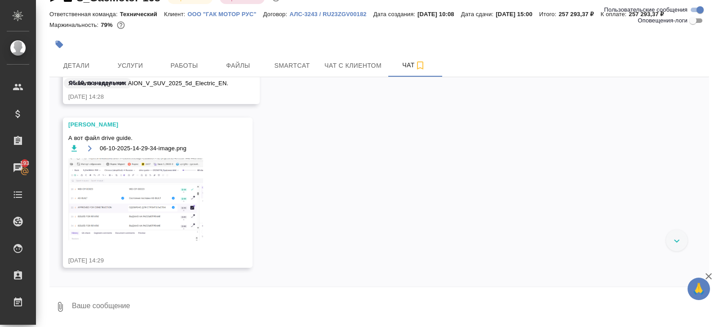
scroll to position [3013, 0]
drag, startPoint x: 102, startPoint y: 137, endPoint x: 137, endPoint y: 140, distance: 35.2
click at [137, 140] on div "А вот файл drive guide. 06-10-2025-14-29-34-image.png" at bounding box center [144, 191] width 153 height 118
copy div "drive guide."
click at [129, 310] on textarea at bounding box center [390, 307] width 638 height 31
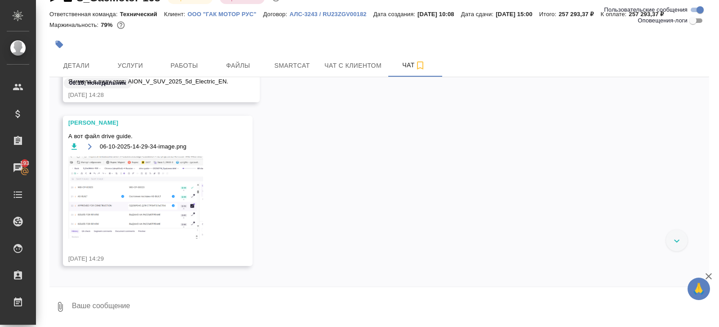
paste textarea "drive guide."
type textarea "drive guide"
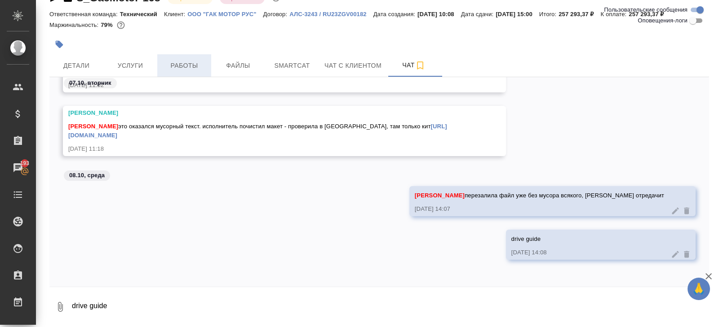
click at [171, 62] on span "Работы" at bounding box center [184, 65] width 43 height 11
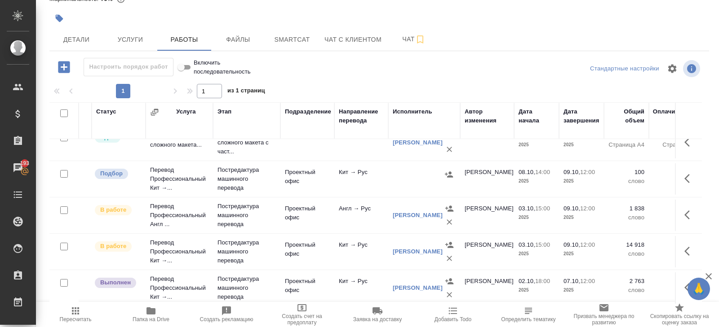
scroll to position [88, 29]
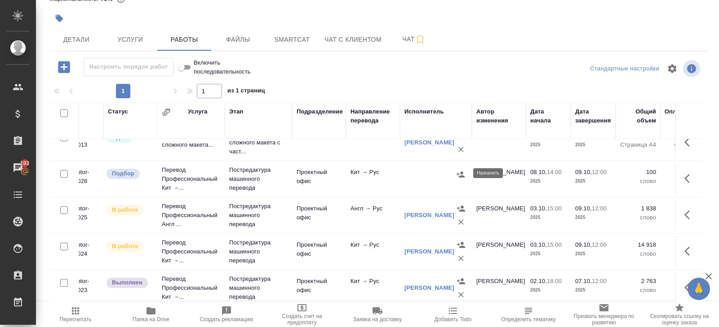
click at [460, 172] on icon "button" at bounding box center [460, 175] width 8 height 6
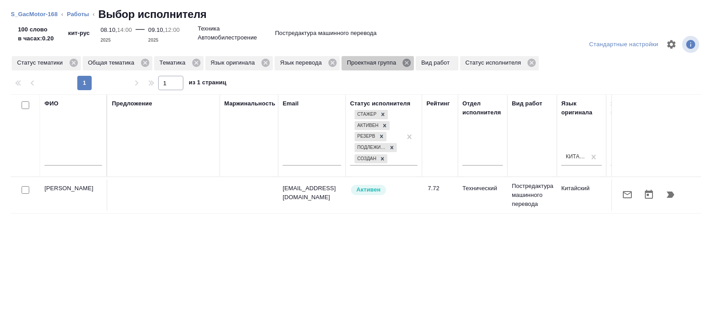
click at [411, 63] on icon at bounding box center [406, 63] width 8 height 8
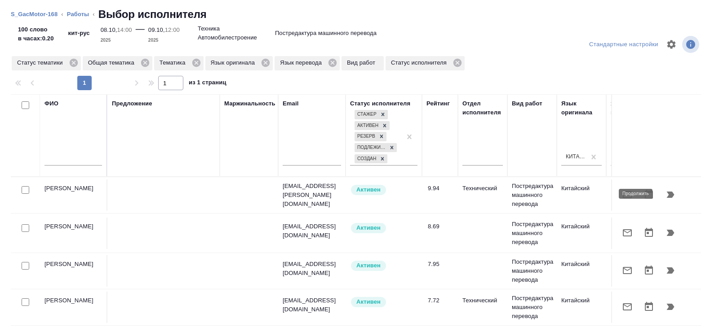
click at [668, 195] on icon "button" at bounding box center [671, 195] width 8 height 6
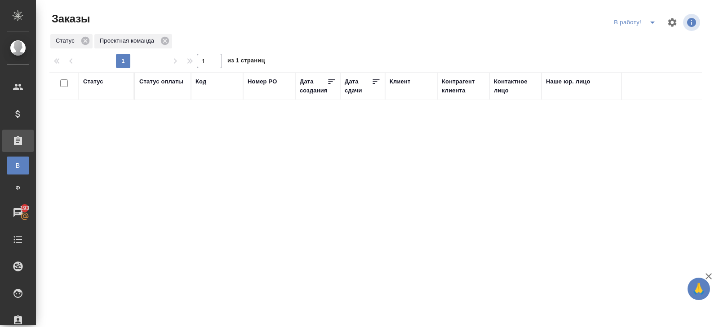
click at [650, 23] on icon "split button" at bounding box center [652, 22] width 11 height 11
click at [639, 53] on li "начислить" at bounding box center [636, 55] width 50 height 14
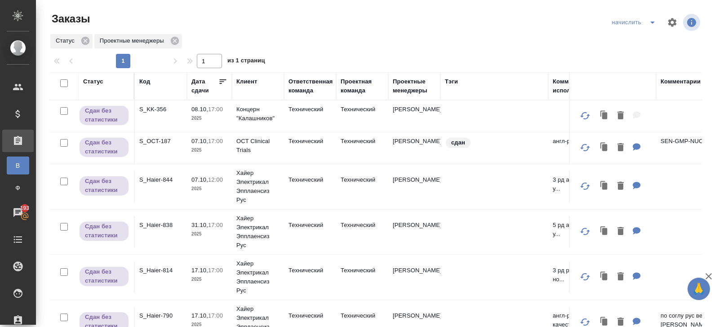
click at [152, 109] on p "S_KK-356" at bounding box center [160, 109] width 43 height 9
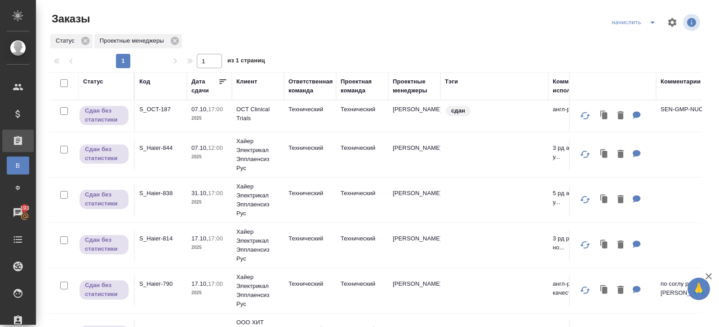
click at [153, 107] on p "S_OCT-187" at bounding box center [160, 109] width 43 height 9
click at [651, 28] on button "split button" at bounding box center [652, 22] width 18 height 14
click at [646, 48] on li "ПМ" at bounding box center [634, 55] width 53 height 14
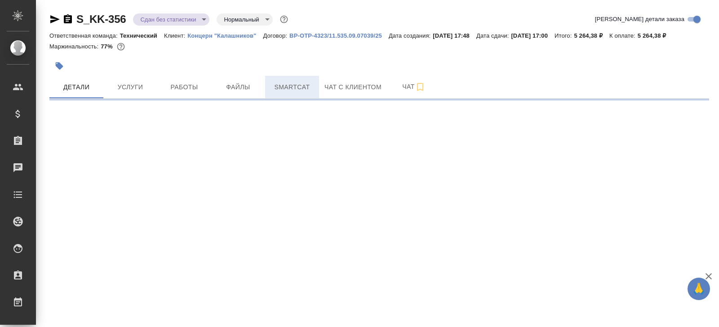
select select "RU"
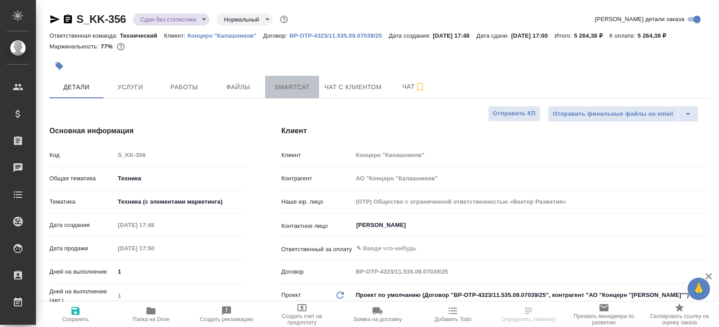
click at [281, 96] on button "Smartcat" at bounding box center [292, 87] width 54 height 22
type textarea "x"
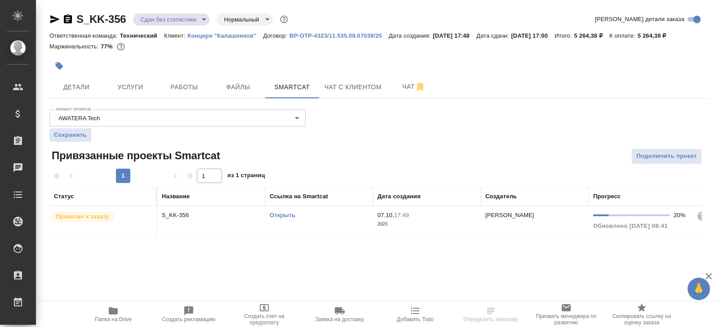
click at [320, 226] on td "Открыть" at bounding box center [319, 222] width 108 height 31
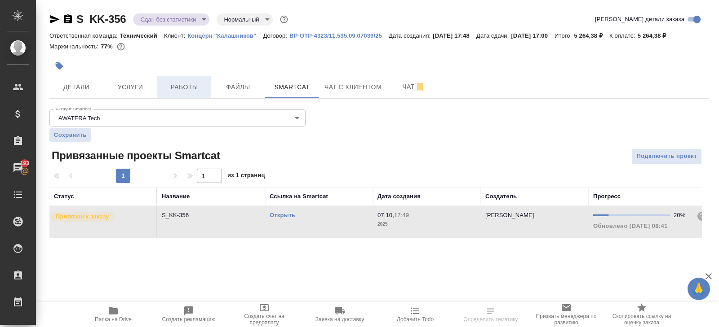
click at [194, 94] on button "Работы" at bounding box center [184, 87] width 54 height 22
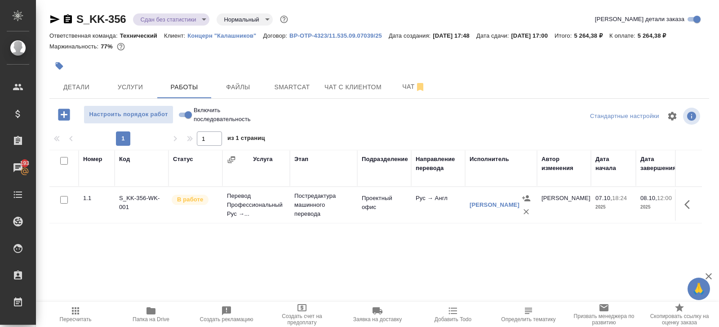
click at [86, 312] on span "Пересчитать" at bounding box center [75, 314] width 65 height 17
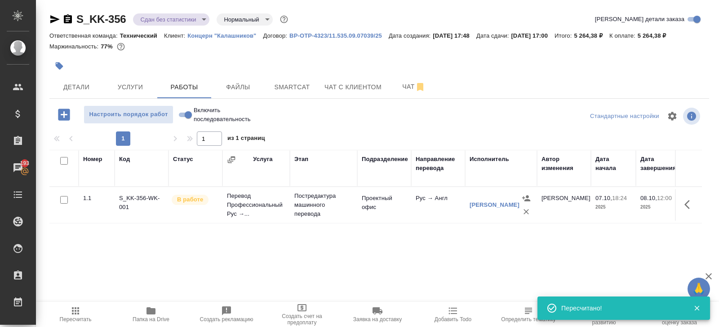
click at [681, 205] on button "button" at bounding box center [690, 205] width 22 height 22
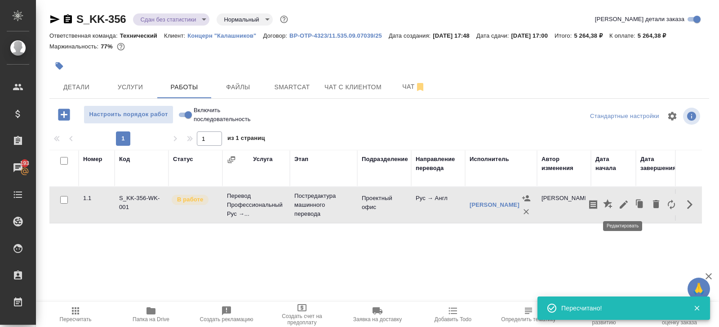
click at [622, 206] on icon "button" at bounding box center [623, 205] width 8 height 8
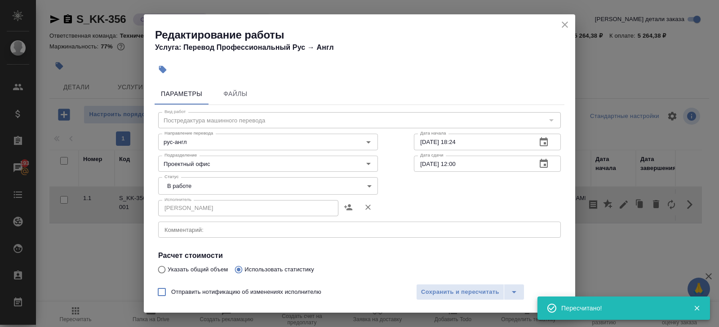
click at [195, 178] on body "🙏 .cls-1 fill:#fff; AWATERA [PERSON_NAME] Спецификации Заказы 193 Чаты Todo Про…" at bounding box center [359, 163] width 719 height 327
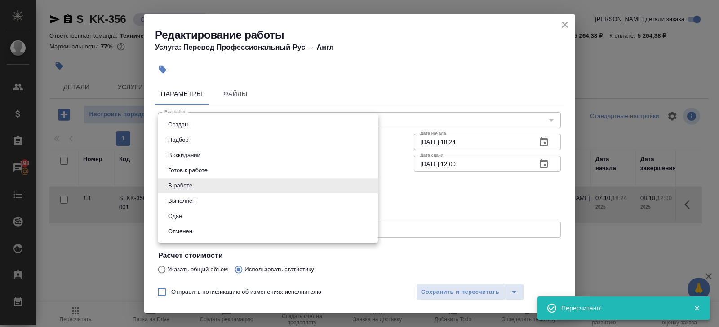
click at [185, 214] on li "Сдан" at bounding box center [268, 216] width 220 height 15
type input "closed"
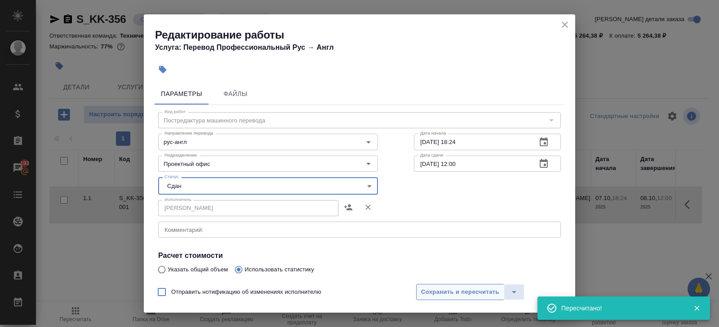
click at [429, 294] on span "Сохранить и пересчитать" at bounding box center [460, 292] width 78 height 10
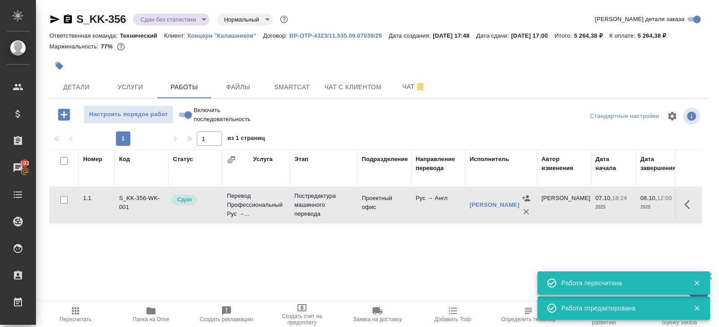
click at [158, 22] on body "🙏 .cls-1 fill:#fff; AWATERA Belyakova Yulia Клиенты Спецификации Заказы 193 Чат…" at bounding box center [359, 163] width 719 height 327
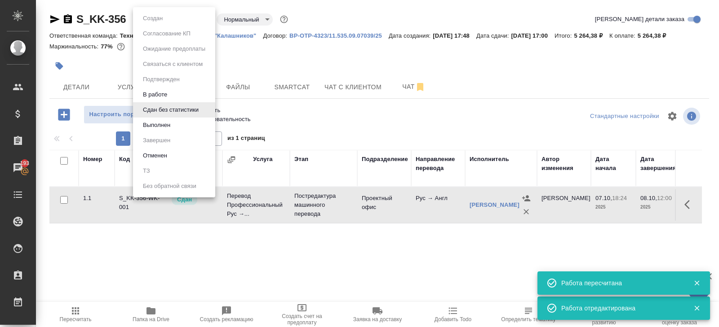
click at [155, 119] on li "Выполнен" at bounding box center [174, 125] width 82 height 15
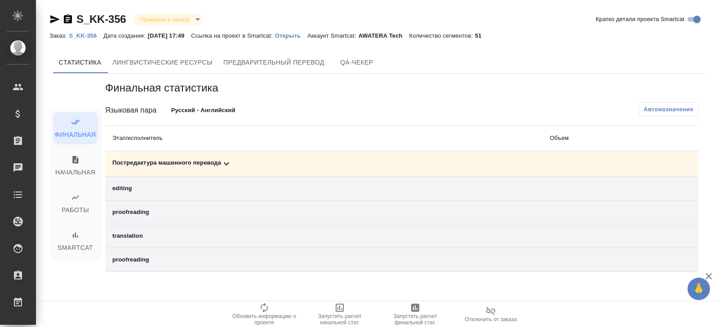
click at [227, 167] on icon at bounding box center [226, 164] width 11 height 11
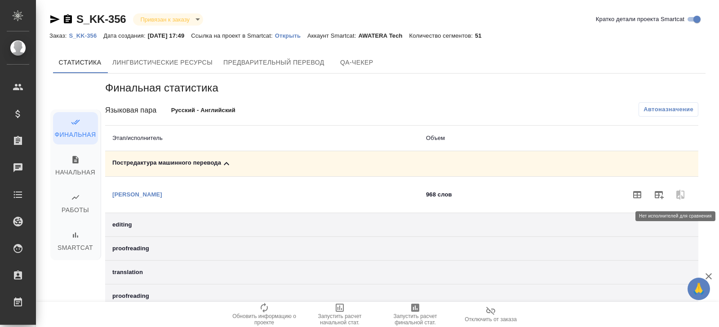
click at [662, 196] on icon "button" at bounding box center [658, 195] width 11 height 11
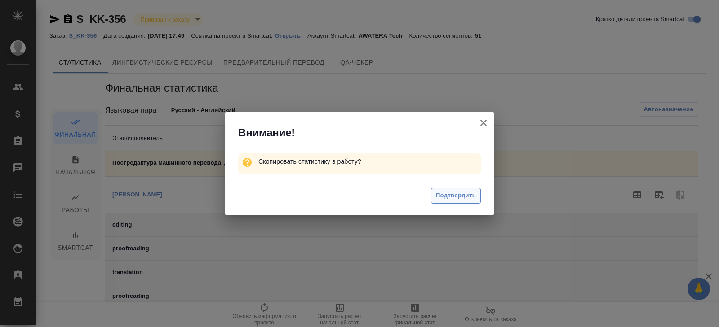
click at [464, 199] on span "Подтвердить" at bounding box center [456, 196] width 40 height 10
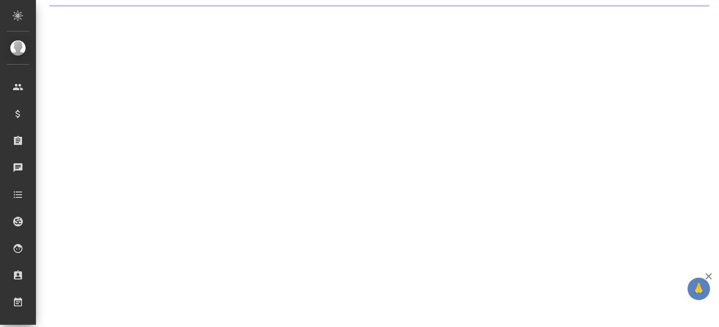
select select "RU"
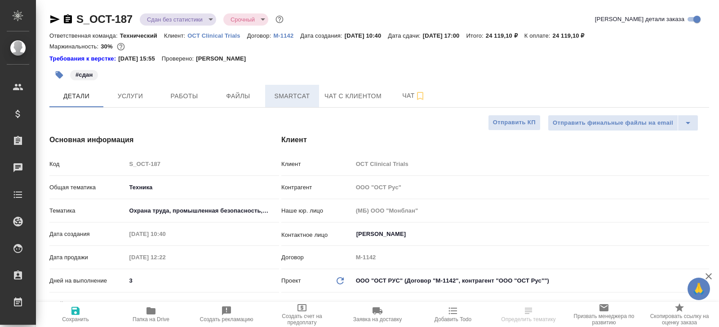
type textarea "x"
click at [291, 94] on span "Smartcat" at bounding box center [291, 96] width 43 height 11
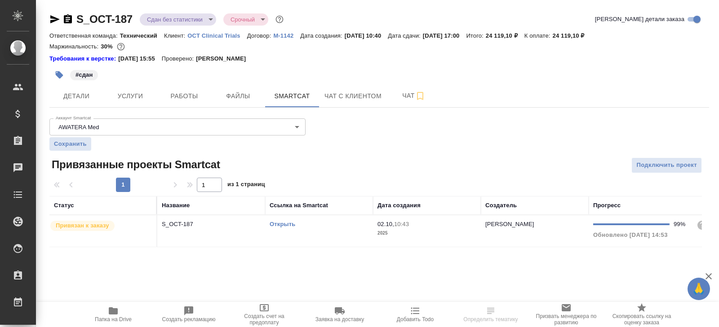
click at [317, 229] on td "Открыть" at bounding box center [319, 231] width 108 height 31
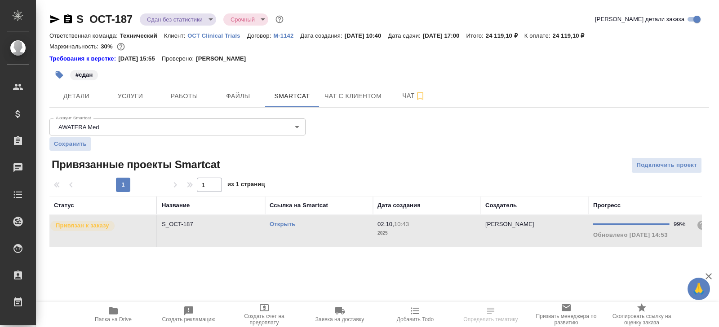
click at [317, 229] on td "Открыть" at bounding box center [319, 231] width 108 height 31
click at [67, 18] on icon "button" at bounding box center [68, 18] width 8 height 9
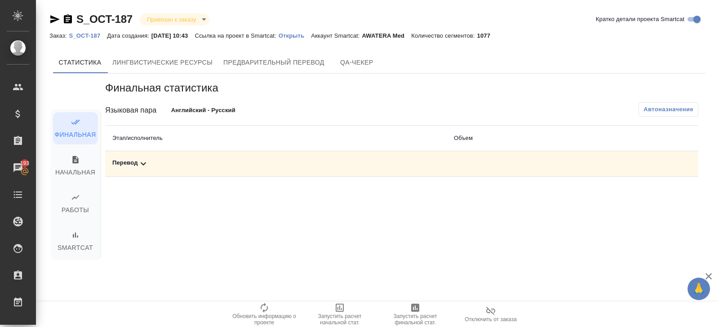
click at [146, 161] on icon at bounding box center [143, 164] width 11 height 11
click at [670, 113] on span "Автоназначение" at bounding box center [668, 109] width 50 height 9
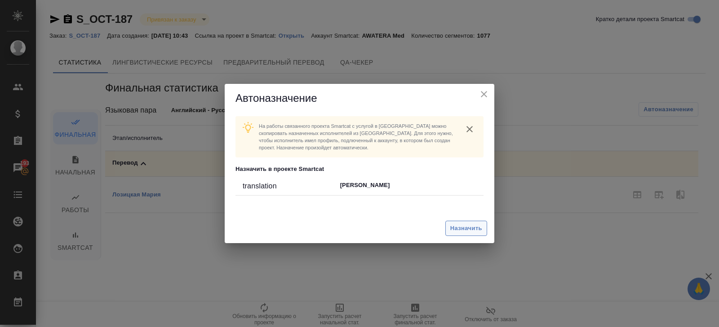
click at [480, 225] on span "Назначить" at bounding box center [466, 229] width 32 height 10
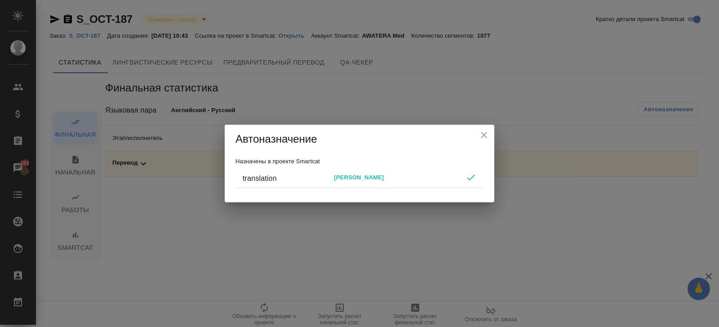
click at [480, 225] on div "Автоназначение Назначены в проекте Smartcat translation Maria Lozitskaia" at bounding box center [359, 163] width 719 height 327
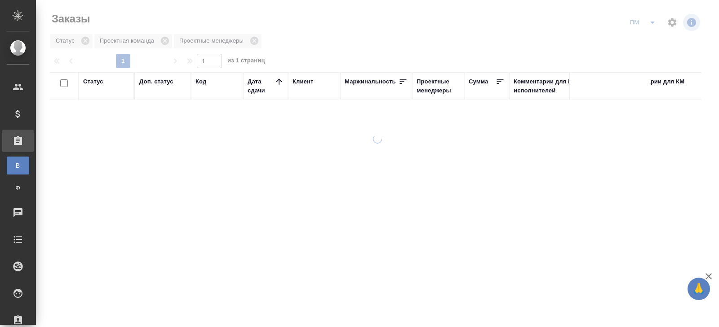
click at [652, 24] on icon "split button" at bounding box center [652, 22] width 11 height 11
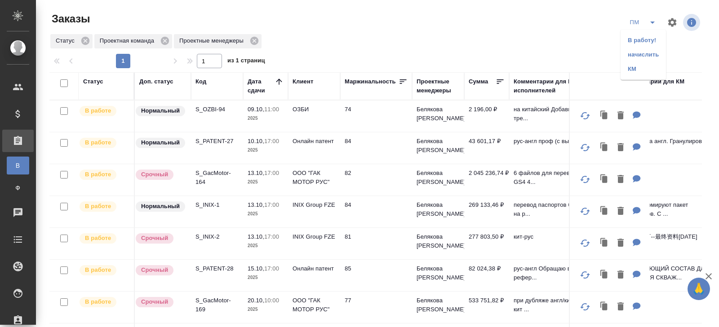
click at [651, 26] on icon "split button" at bounding box center [652, 22] width 11 height 11
click at [652, 19] on icon "split button" at bounding box center [652, 22] width 11 height 11
click at [652, 37] on li "В работу!" at bounding box center [642, 40] width 45 height 14
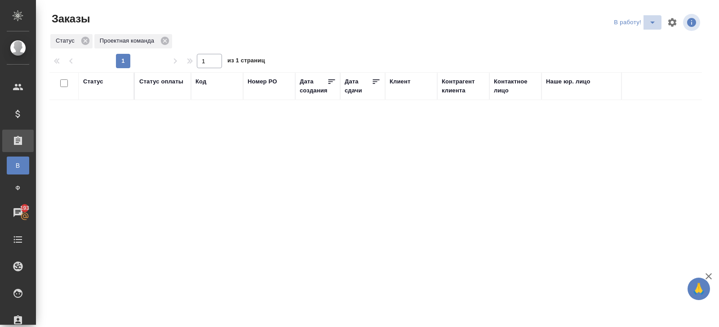
click at [645, 28] on button "split button" at bounding box center [652, 22] width 18 height 14
click at [643, 31] on div "В работу!" at bounding box center [656, 23] width 90 height 22
click at [469, 27] on div at bounding box center [379, 23] width 220 height 22
click at [652, 22] on icon "split button" at bounding box center [652, 23] width 4 height 2
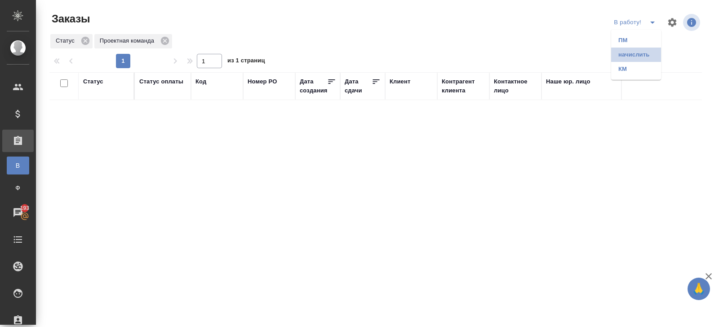
click at [646, 48] on li "начислить" at bounding box center [636, 55] width 50 height 14
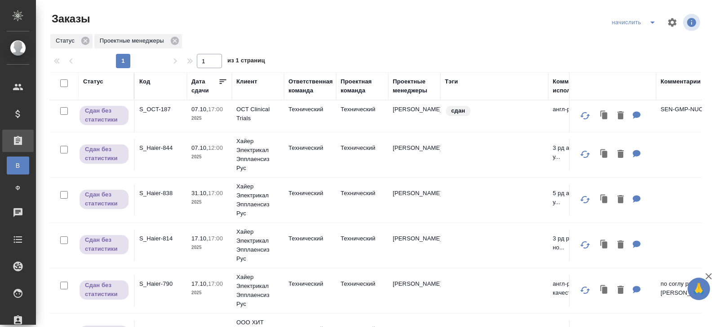
click at [651, 22] on icon "split button" at bounding box center [652, 22] width 11 height 11
click at [637, 53] on li "ПМ" at bounding box center [634, 55] width 53 height 14
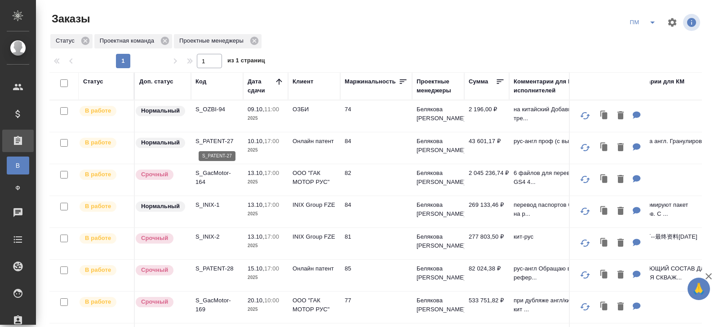
click at [208, 137] on p "S_PATENT-27" at bounding box center [216, 141] width 43 height 9
click at [657, 25] on icon "split button" at bounding box center [652, 22] width 11 height 11
click at [640, 31] on ul "В работу! начислить КМ" at bounding box center [642, 55] width 45 height 50
click at [641, 39] on li "В работу!" at bounding box center [642, 40] width 45 height 14
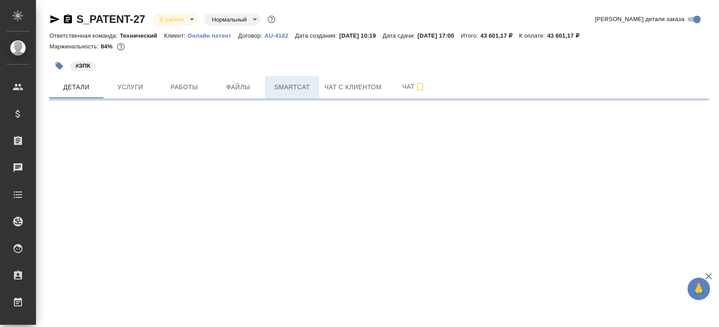
select select "RU"
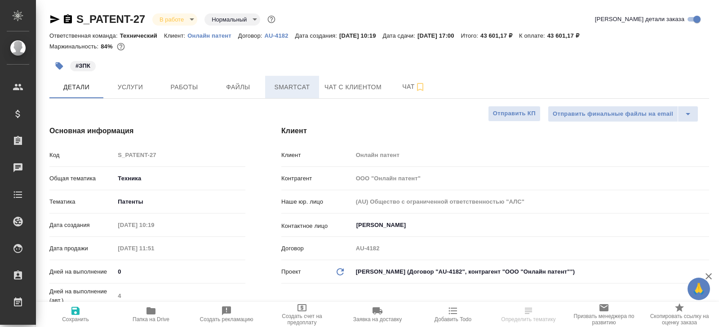
click at [287, 97] on button "Smartcat" at bounding box center [292, 87] width 54 height 22
type textarea "x"
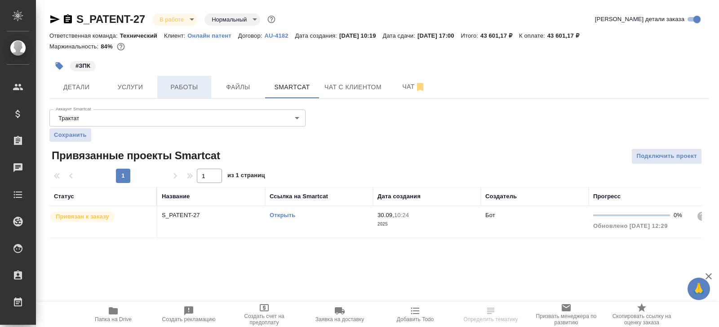
click at [193, 88] on span "Работы" at bounding box center [184, 87] width 43 height 11
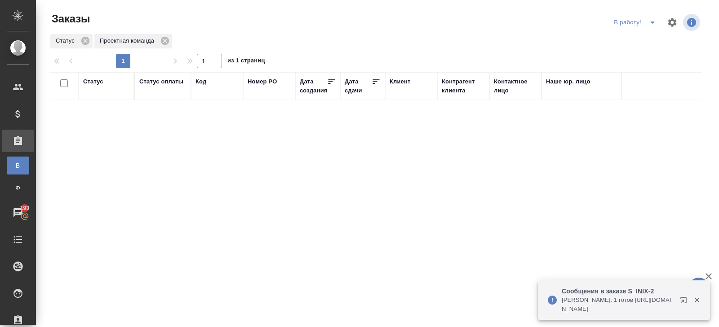
click at [681, 304] on icon "button" at bounding box center [685, 302] width 11 height 11
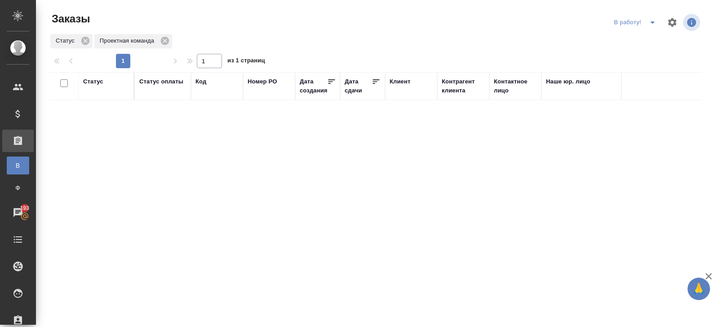
click at [647, 24] on icon "split button" at bounding box center [652, 22] width 11 height 11
click at [647, 33] on li "ПМ" at bounding box center [636, 40] width 50 height 14
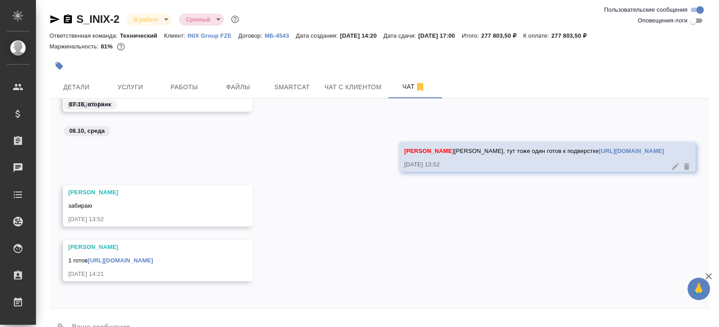
scroll to position [22, 0]
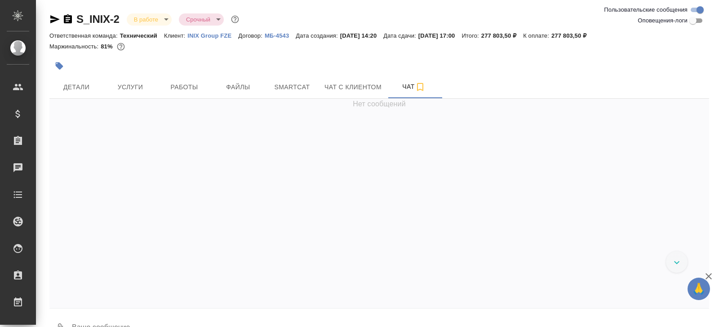
scroll to position [22, 0]
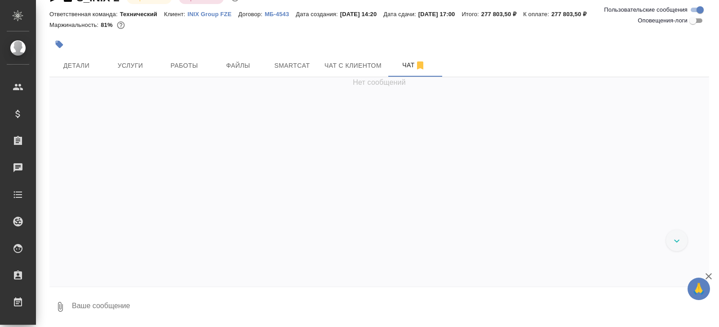
click at [114, 317] on textarea at bounding box center [390, 307] width 638 height 31
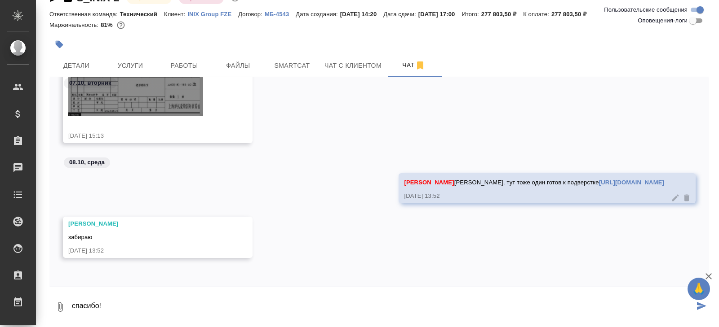
type textarea "спасибо!"
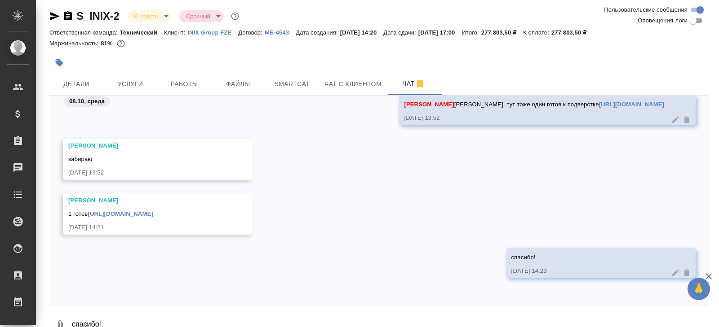
scroll to position [0, 0]
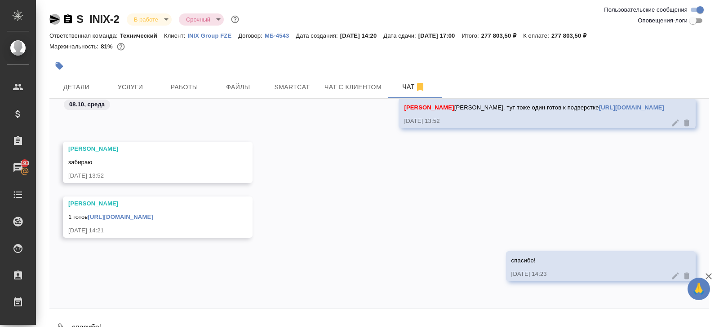
click at [54, 18] on icon "button" at bounding box center [54, 19] width 9 height 8
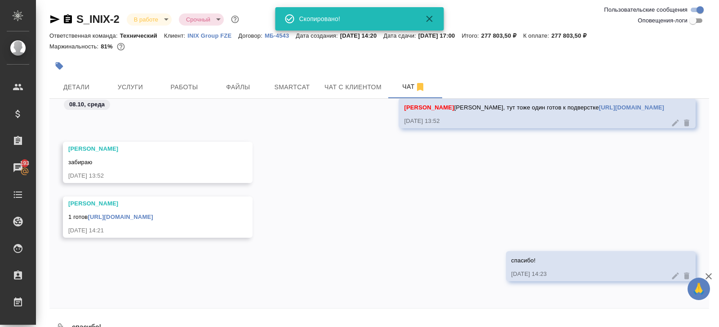
click at [221, 211] on div "1 готов https://drive.awatera.com/apps/files/files/10634724?dir=/Shares/INIX%20…" at bounding box center [144, 216] width 153 height 11
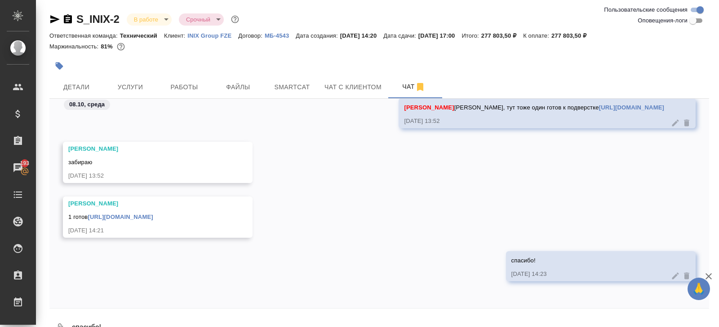
click at [153, 214] on link "https://drive.awatera.com/apps/files/files/10634724?dir=/Shares/INIX%20/Orders/…" at bounding box center [120, 217] width 65 height 7
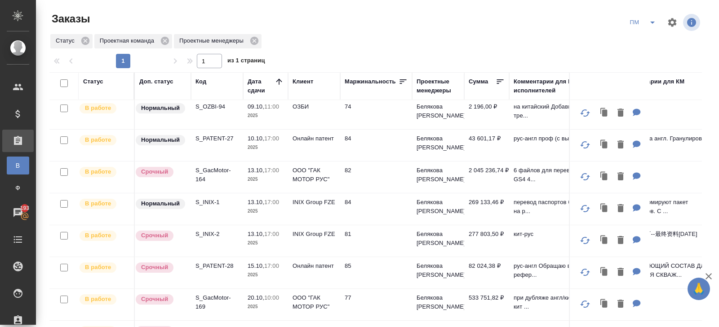
scroll to position [73, 0]
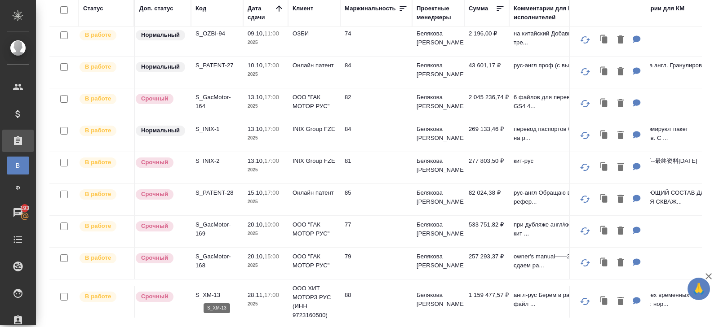
click at [207, 297] on p "S_XM-13" at bounding box center [216, 295] width 43 height 9
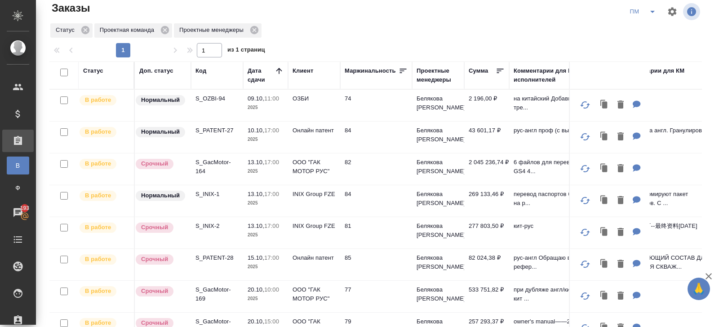
scroll to position [0, 0]
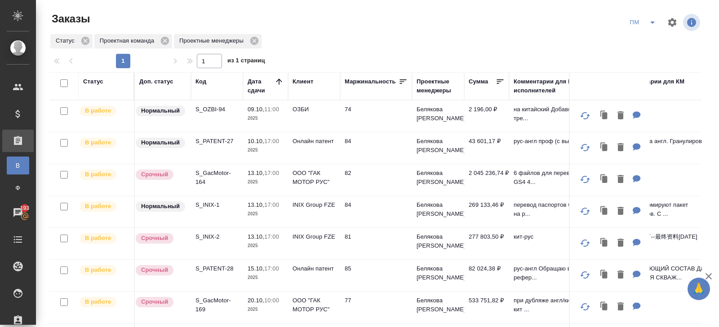
click at [648, 25] on icon "split button" at bounding box center [652, 22] width 11 height 11
click at [648, 39] on li "В работу!" at bounding box center [642, 40] width 45 height 14
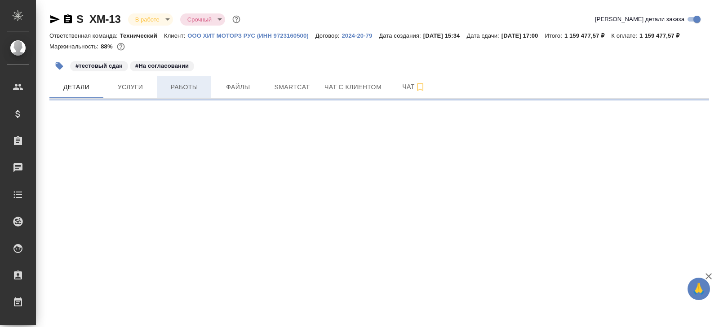
select select "RU"
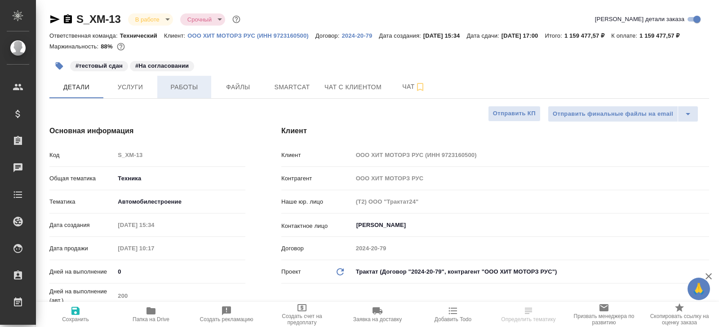
click at [173, 93] on span "Работы" at bounding box center [184, 87] width 43 height 11
type textarea "x"
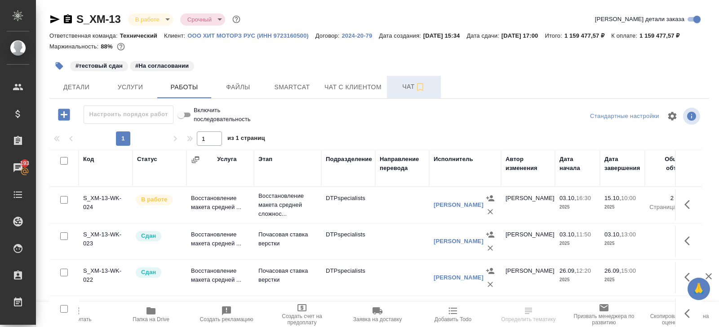
click at [411, 93] on span "Чат" at bounding box center [413, 86] width 43 height 11
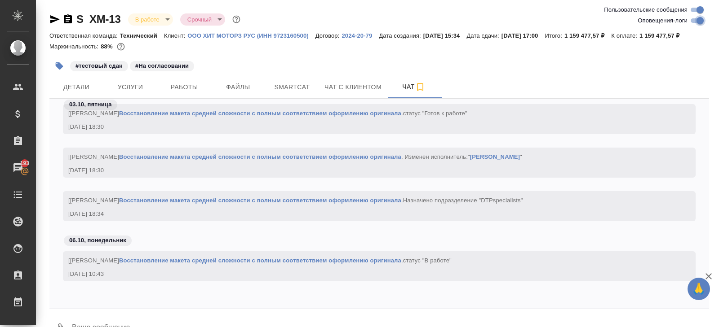
click at [694, 21] on input "Оповещения-логи" at bounding box center [700, 20] width 32 height 11
checkbox input "false"
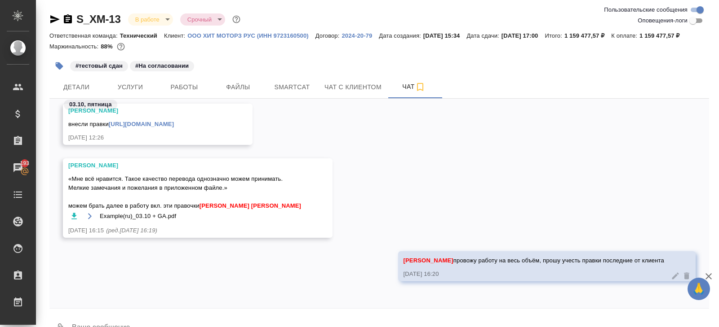
scroll to position [32, 0]
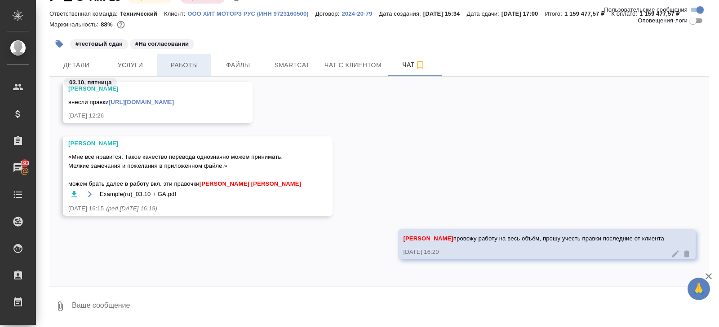
click at [174, 69] on span "Работы" at bounding box center [184, 65] width 43 height 11
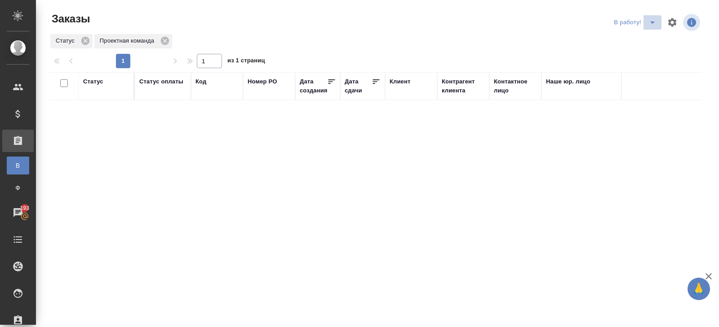
click at [649, 24] on icon "split button" at bounding box center [652, 22] width 11 height 11
click at [646, 42] on li "ПМ" at bounding box center [636, 40] width 50 height 14
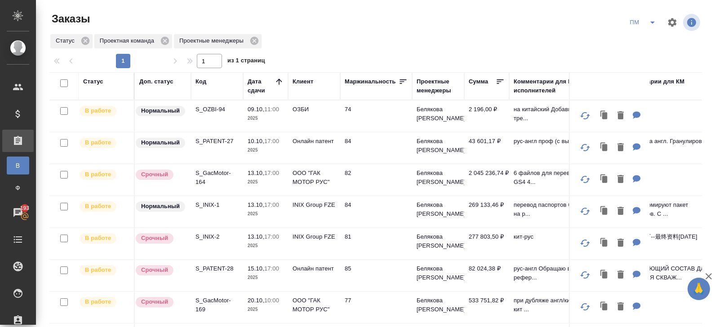
click at [651, 24] on icon "split button" at bounding box center [652, 22] width 11 height 11
click at [651, 40] on li "В работу!" at bounding box center [642, 40] width 45 height 14
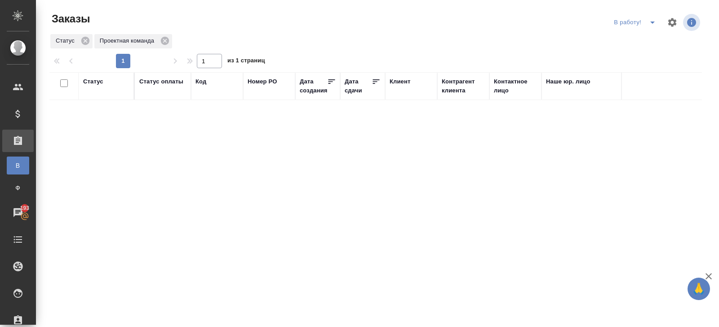
click at [654, 26] on icon "split button" at bounding box center [652, 22] width 11 height 11
click at [650, 35] on li "ПМ" at bounding box center [636, 40] width 50 height 14
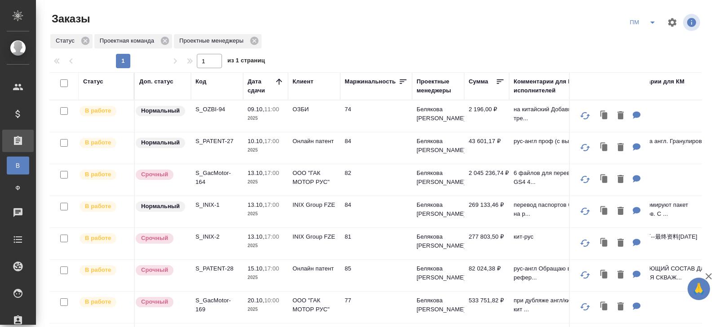
scroll to position [3, 0]
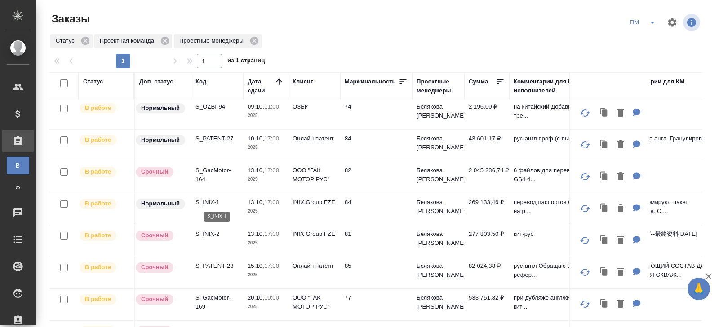
click at [208, 199] on p "S_INIX-1" at bounding box center [216, 202] width 43 height 9
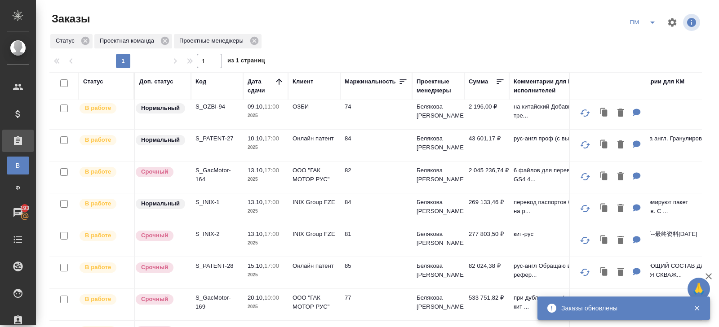
click at [655, 22] on icon "split button" at bounding box center [652, 22] width 11 height 11
click at [650, 38] on li "В работу!" at bounding box center [642, 40] width 45 height 14
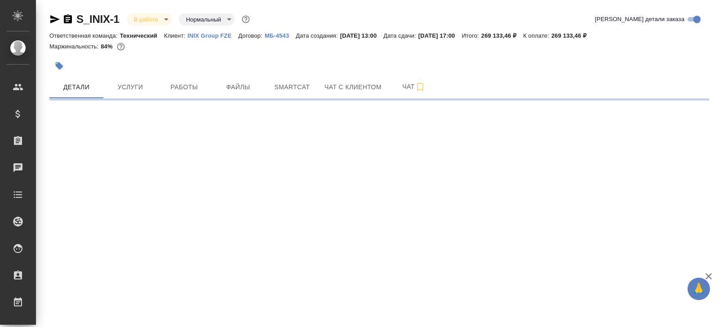
select select "RU"
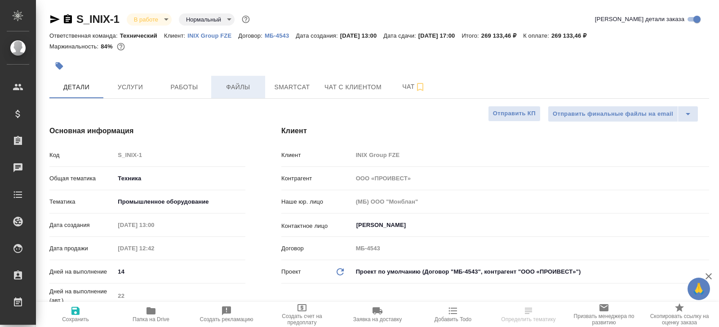
type textarea "x"
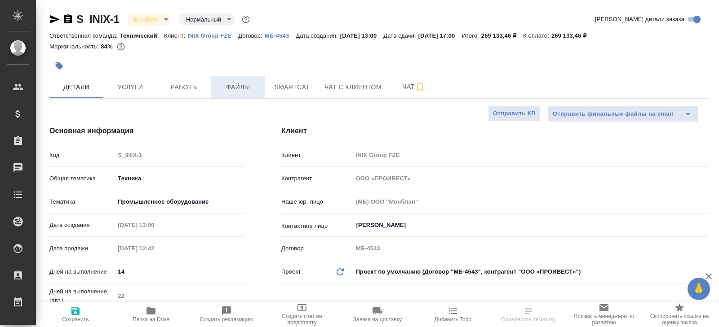
type textarea "x"
click at [285, 82] on span "Smartcat" at bounding box center [291, 87] width 43 height 11
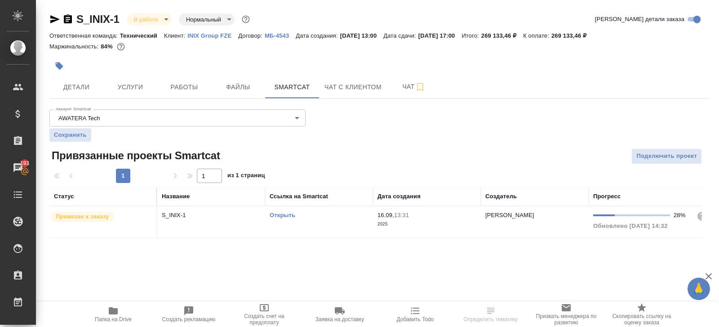
click at [287, 213] on link "Открыть" at bounding box center [283, 215] width 26 height 7
click at [112, 321] on span "Папка на Drive" at bounding box center [113, 320] width 37 height 6
click at [411, 94] on button "Чат" at bounding box center [414, 87] width 54 height 22
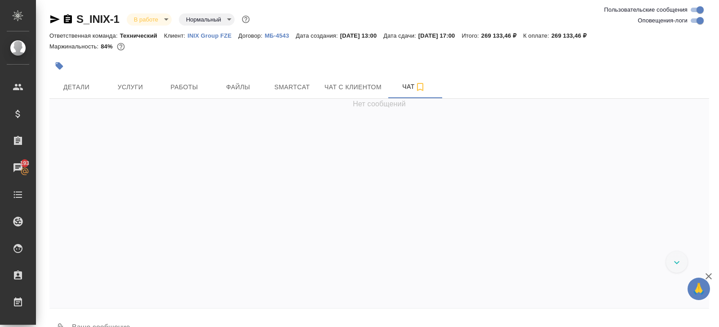
click at [690, 22] on input "Оповещения-логи" at bounding box center [700, 20] width 32 height 11
checkbox input "false"
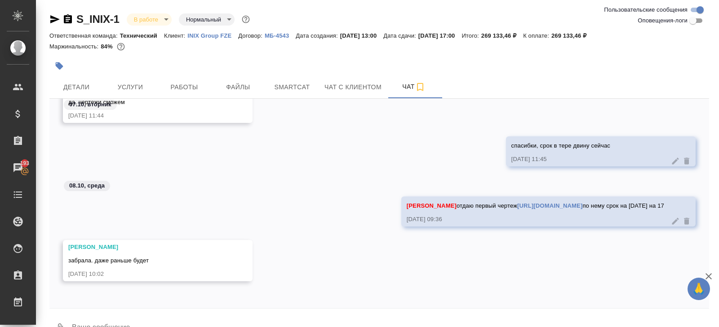
scroll to position [22, 0]
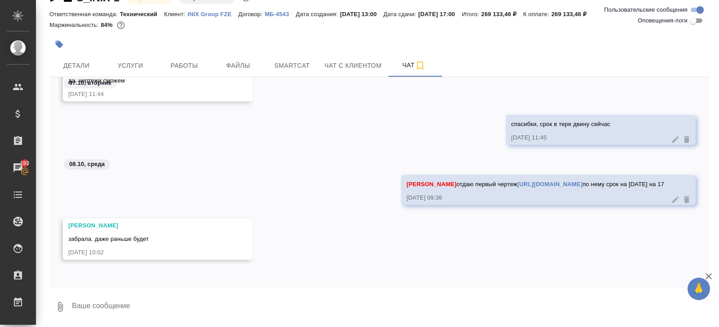
click at [108, 315] on textarea at bounding box center [390, 307] width 638 height 31
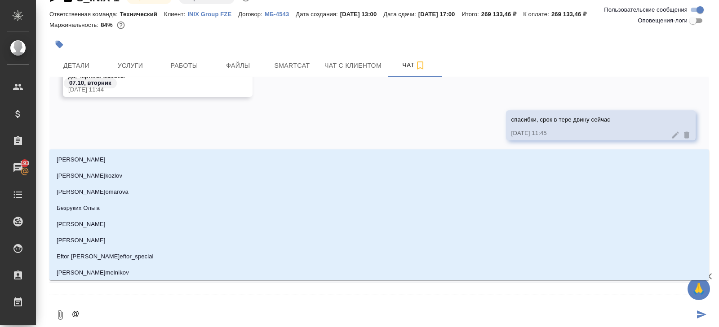
type textarea "@з"
type input "з"
type textarea "@за"
type input "за"
type textarea "@заб"
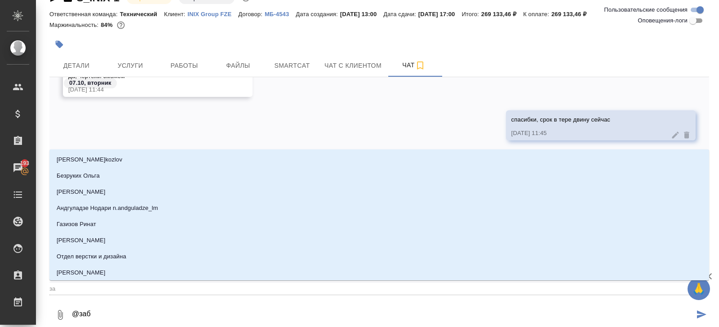
type input "заб"
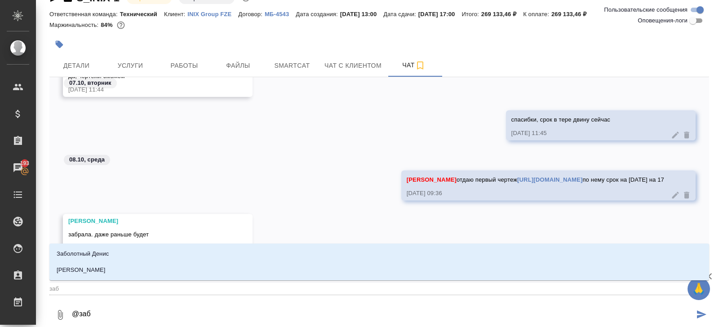
click at [83, 279] on ul "Заболотный Денис Заборова Александра" at bounding box center [378, 269] width 659 height 32
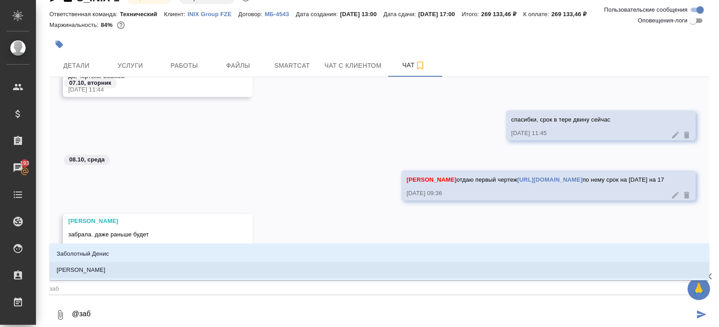
click at [80, 270] on p "Заборова Александра" at bounding box center [81, 270] width 49 height 9
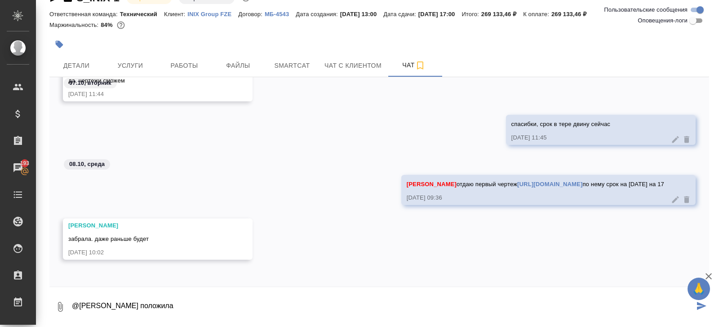
type textarea "@Заборова Александра холодильник положила"
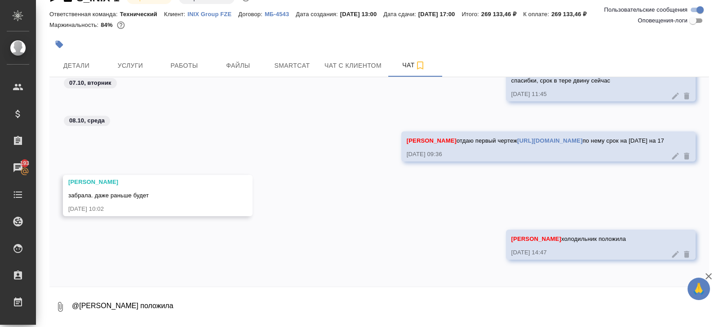
scroll to position [2593, 0]
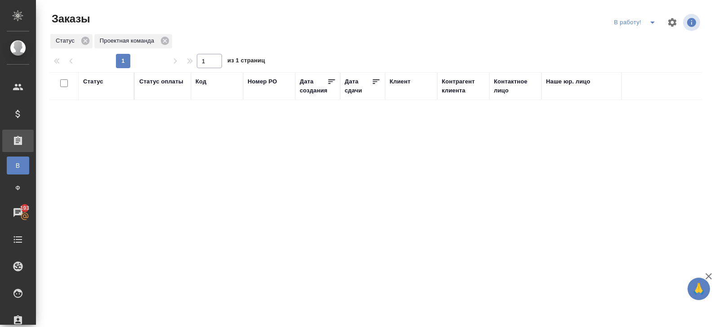
click at [656, 18] on icon "split button" at bounding box center [652, 22] width 11 height 11
click at [647, 35] on li "ПМ" at bounding box center [636, 40] width 50 height 14
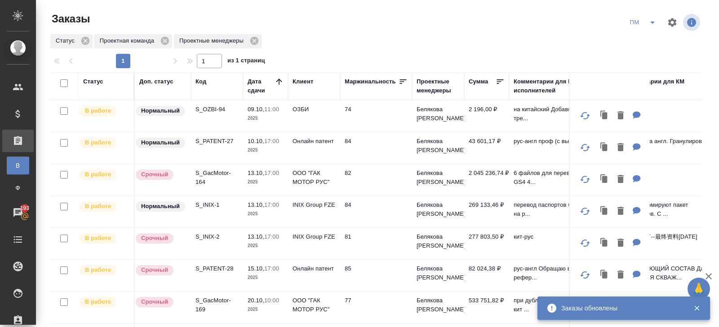
click at [648, 27] on icon "split button" at bounding box center [652, 22] width 11 height 11
click at [648, 37] on li "В работу!" at bounding box center [642, 40] width 45 height 14
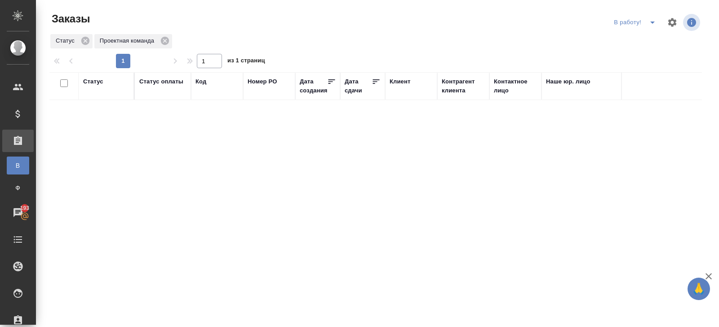
click at [652, 25] on icon "split button" at bounding box center [652, 22] width 11 height 11
click at [649, 38] on li "ПМ" at bounding box center [636, 40] width 50 height 14
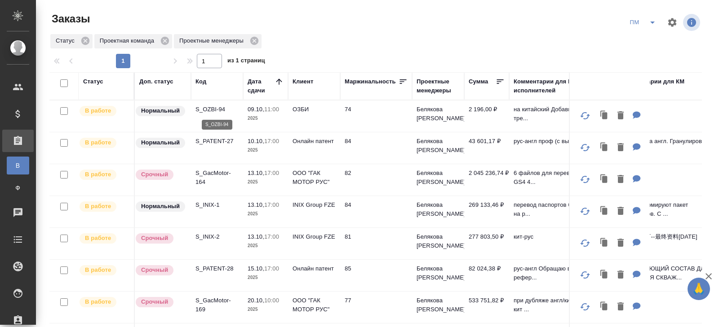
click at [210, 110] on p "S_OZBI-94" at bounding box center [216, 109] width 43 height 9
click at [649, 22] on icon "split button" at bounding box center [652, 22] width 11 height 11
click at [649, 48] on li "начислить" at bounding box center [642, 55] width 45 height 14
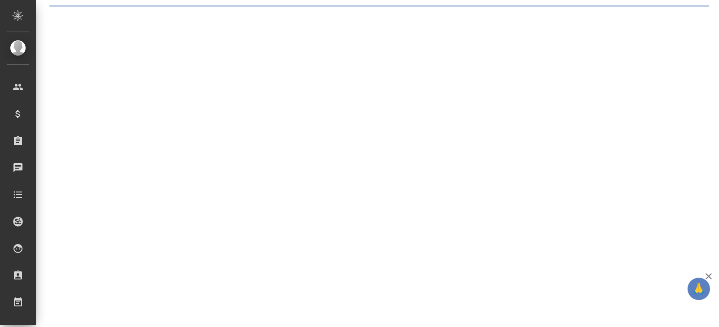
click at [301, 102] on div ".cls-1 fill:#fff; AWATERA [PERSON_NAME] Спецификации Заказы Чаты Todo Проекты S…" at bounding box center [359, 163] width 719 height 327
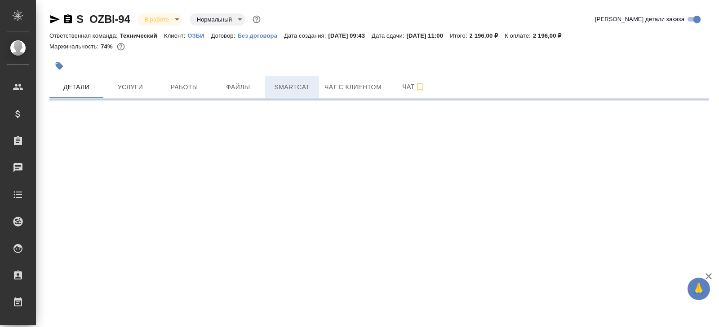
click at [313, 95] on button "Smartcat" at bounding box center [292, 87] width 54 height 22
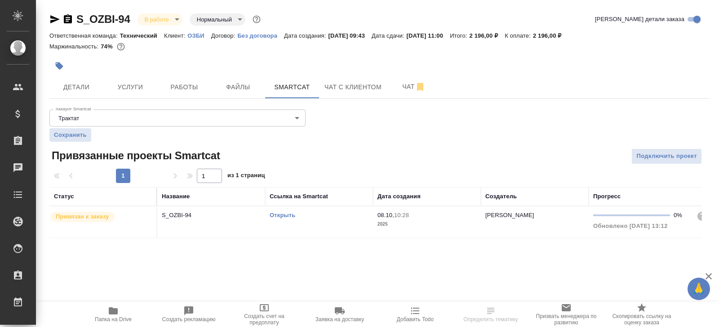
click at [285, 214] on link "Открыть" at bounding box center [283, 215] width 26 height 7
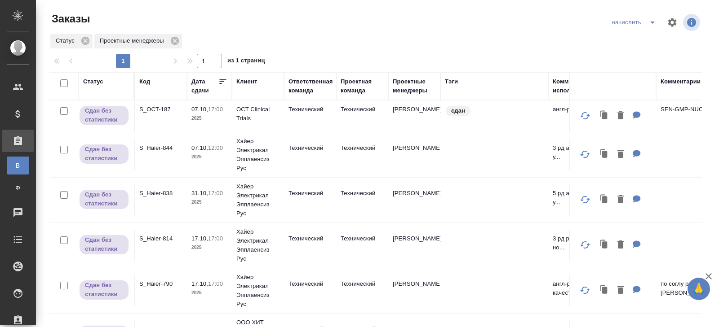
click at [651, 24] on icon "split button" at bounding box center [652, 22] width 11 height 11
click at [650, 41] on li "В работу!" at bounding box center [634, 40] width 53 height 14
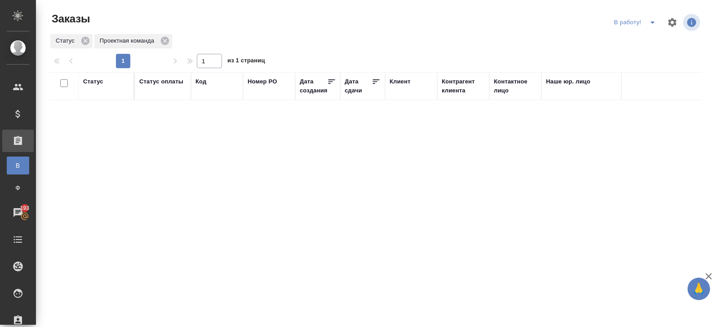
click at [650, 24] on icon "split button" at bounding box center [652, 22] width 11 height 11
click at [646, 55] on li "начислить" at bounding box center [636, 55] width 50 height 14
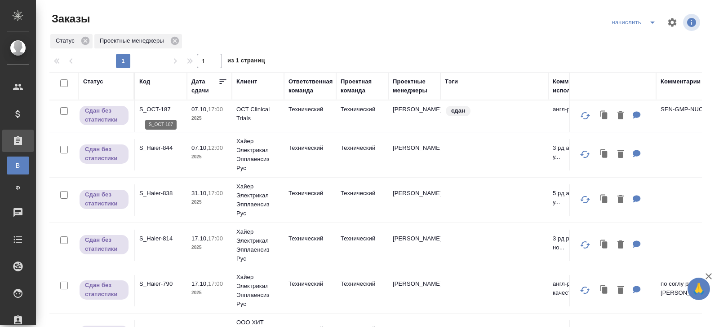
click at [154, 110] on p "S_OCT-187" at bounding box center [160, 109] width 43 height 9
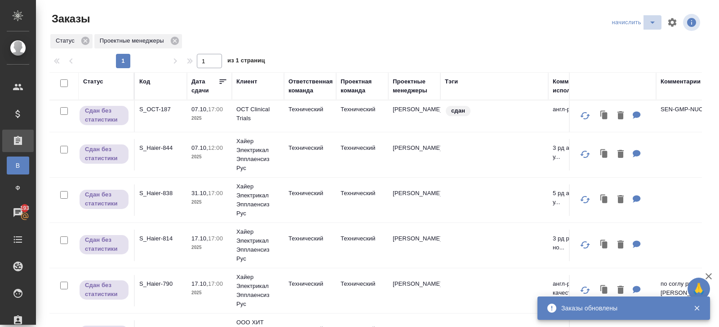
click at [648, 26] on icon "split button" at bounding box center [652, 22] width 11 height 11
click at [644, 49] on li "ПМ" at bounding box center [634, 55] width 53 height 14
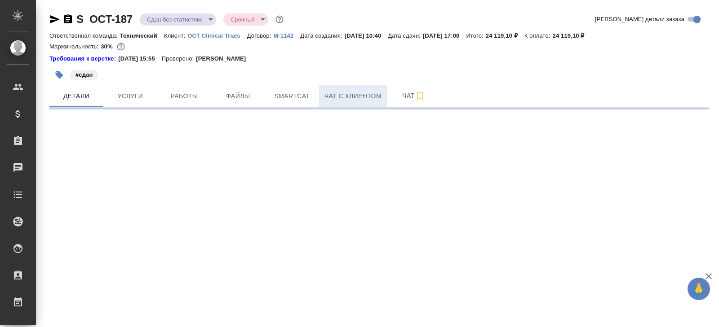
select select "RU"
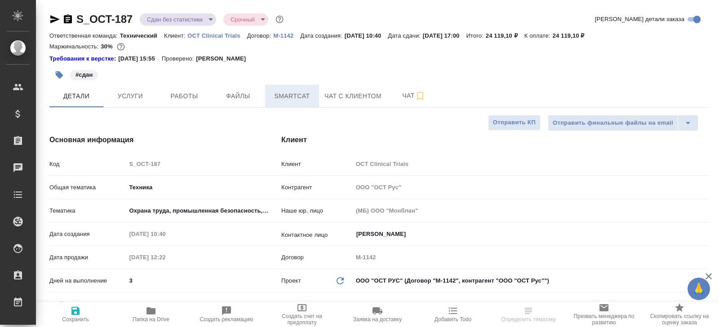
type textarea "x"
click at [301, 98] on span "Smartcat" at bounding box center [291, 96] width 43 height 11
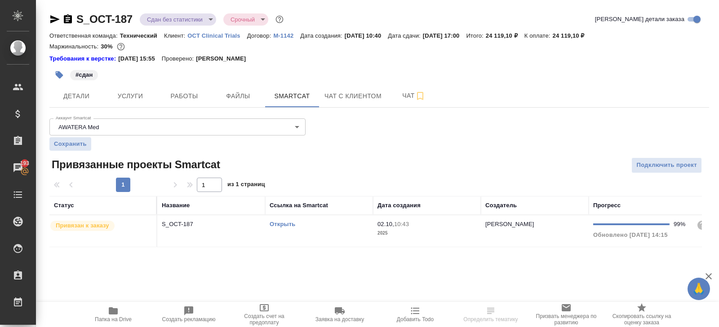
click at [326, 231] on td "Открыть" at bounding box center [319, 231] width 108 height 31
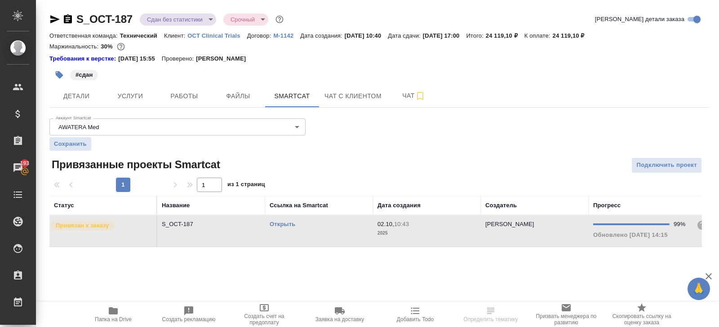
click at [326, 231] on td "Открыть" at bounding box center [319, 231] width 108 height 31
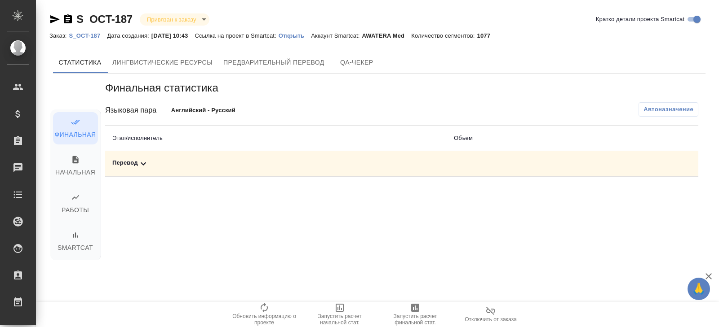
click at [152, 164] on div "Перевод" at bounding box center [275, 164] width 327 height 11
